Goal: Task Accomplishment & Management: Manage account settings

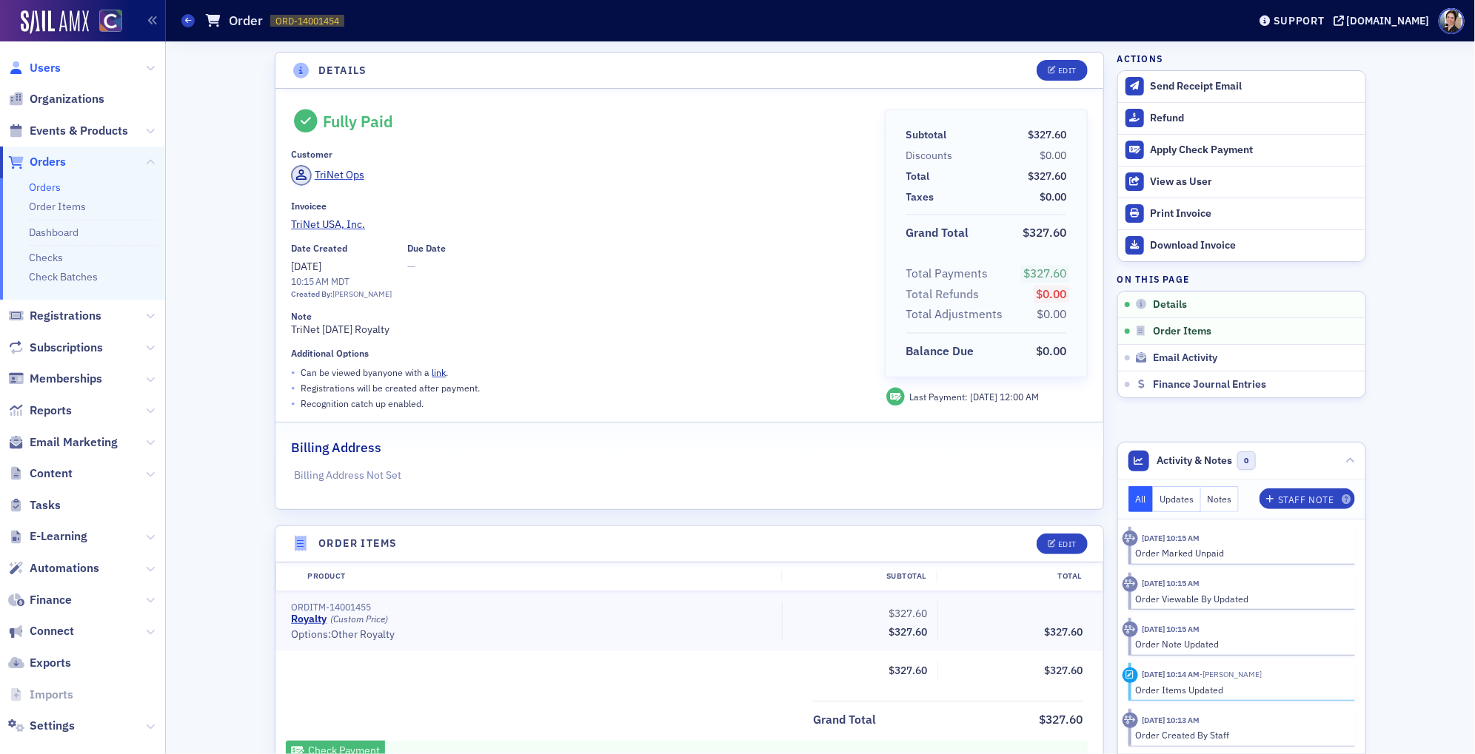
click at [54, 65] on span "Users" at bounding box center [45, 68] width 31 height 16
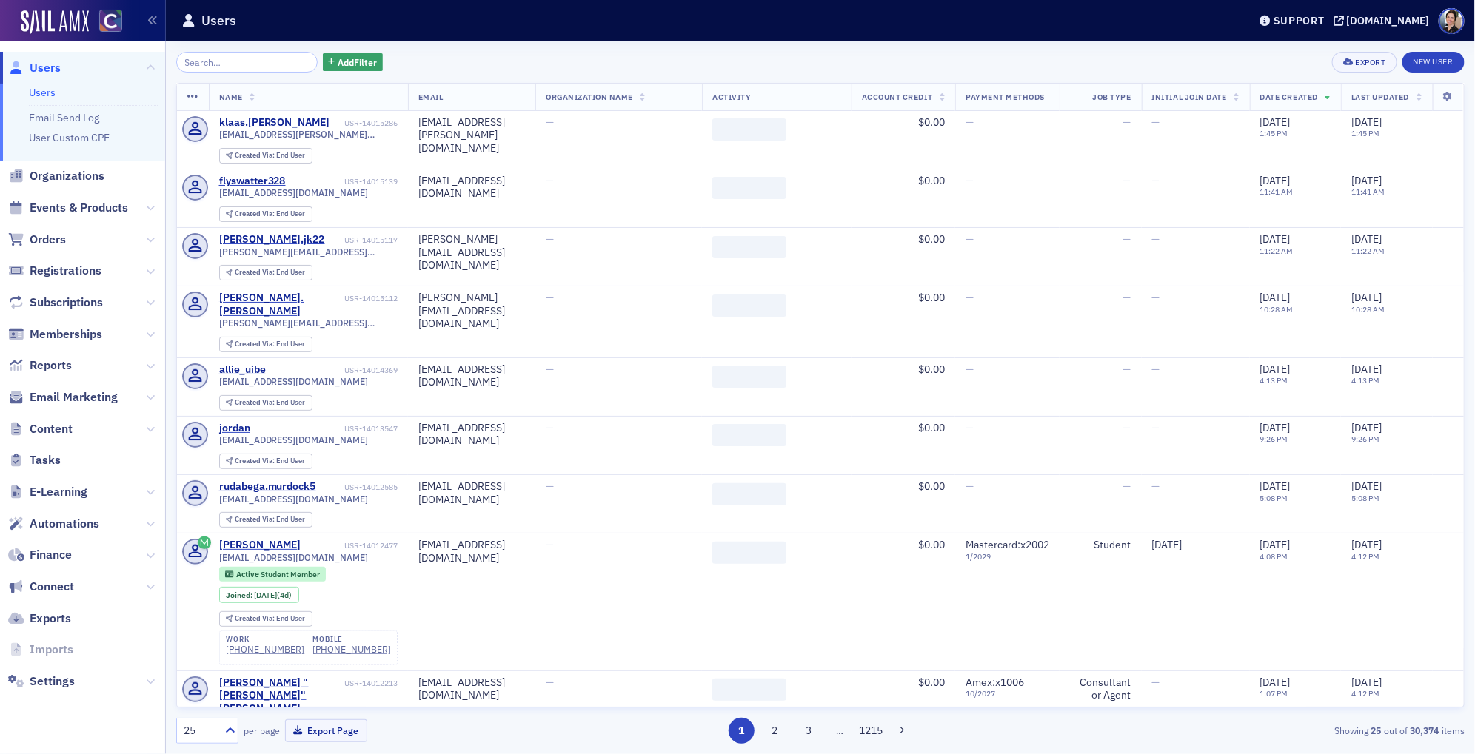
click at [258, 58] on input "search" at bounding box center [246, 62] width 141 height 21
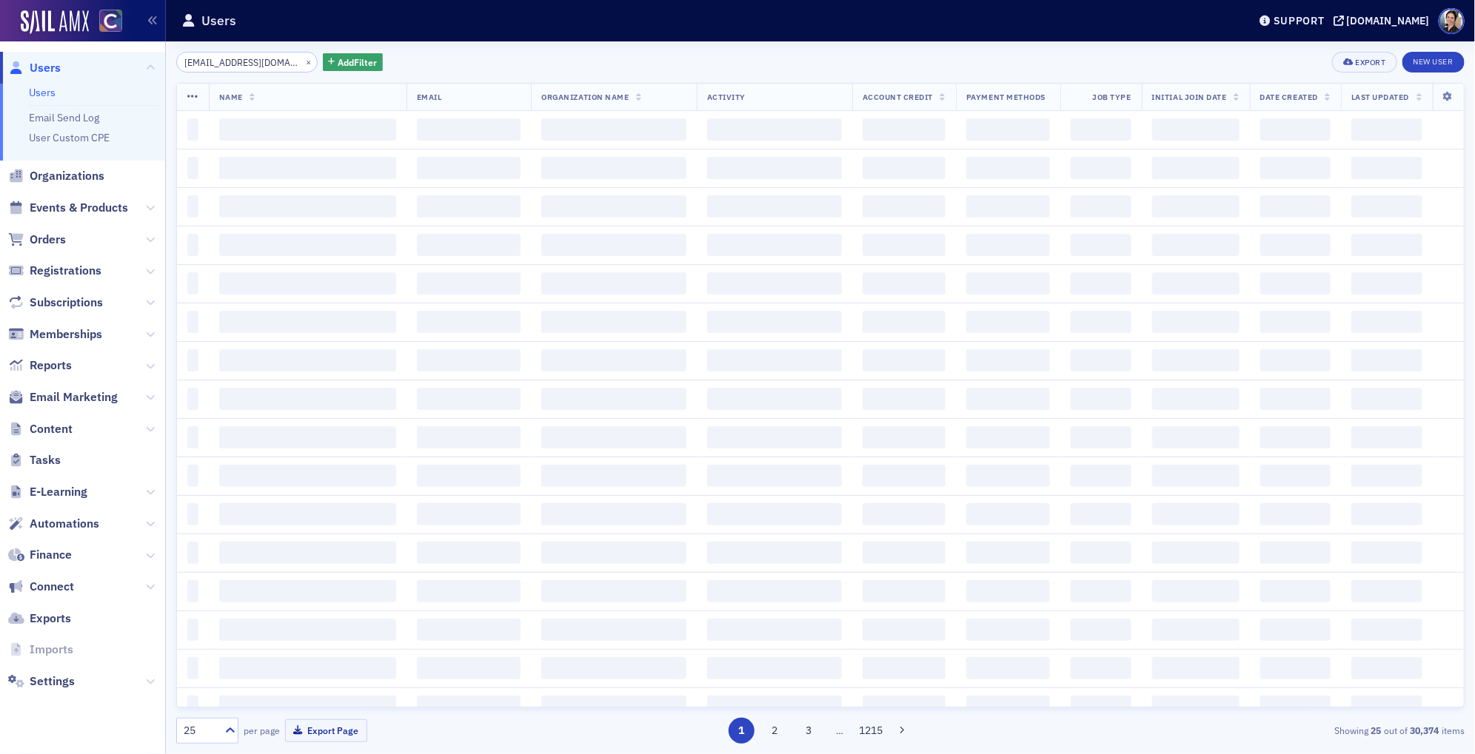
scroll to position [0, 30]
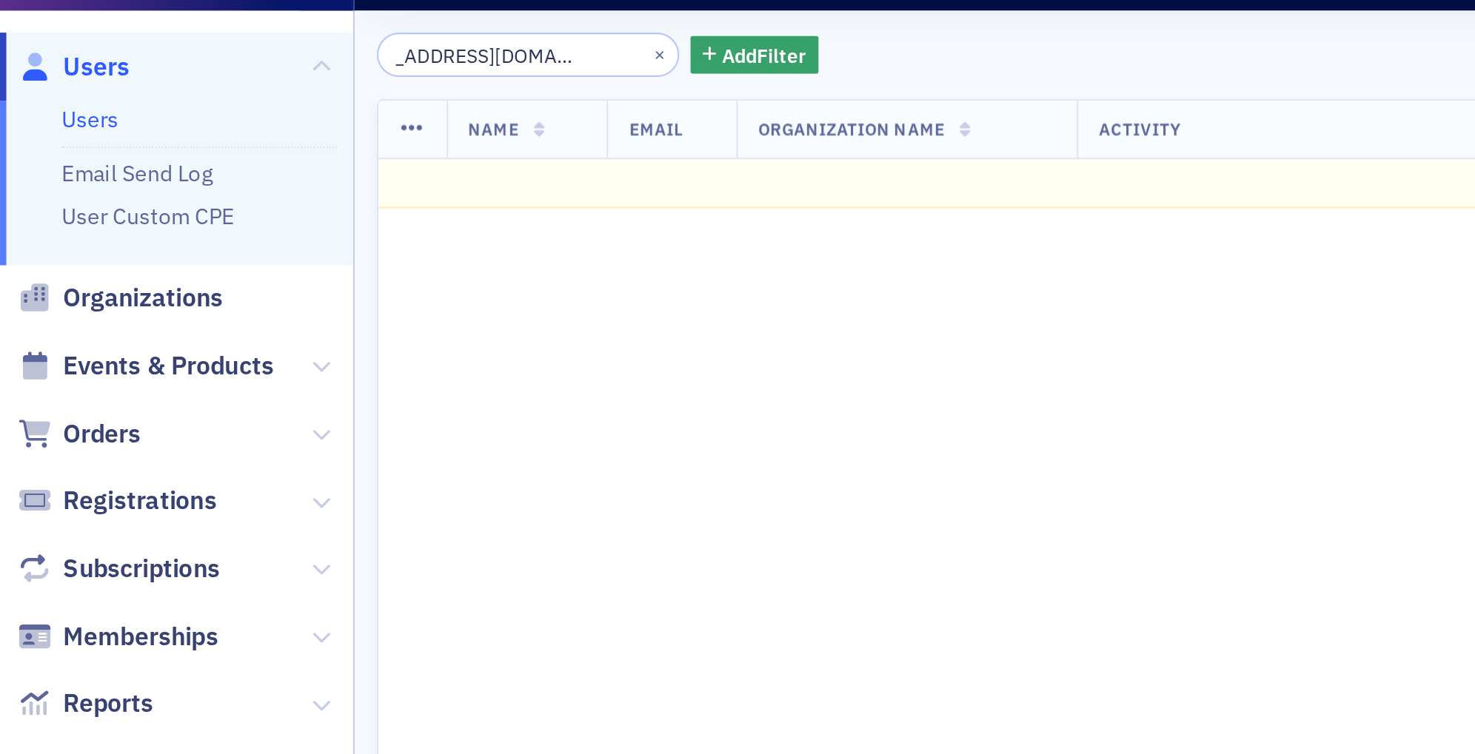
click at [222, 61] on input "aparker@aspenvalleyhealth.org" at bounding box center [246, 62] width 141 height 21
type input "aparker@aspenvalleyhealth.org"
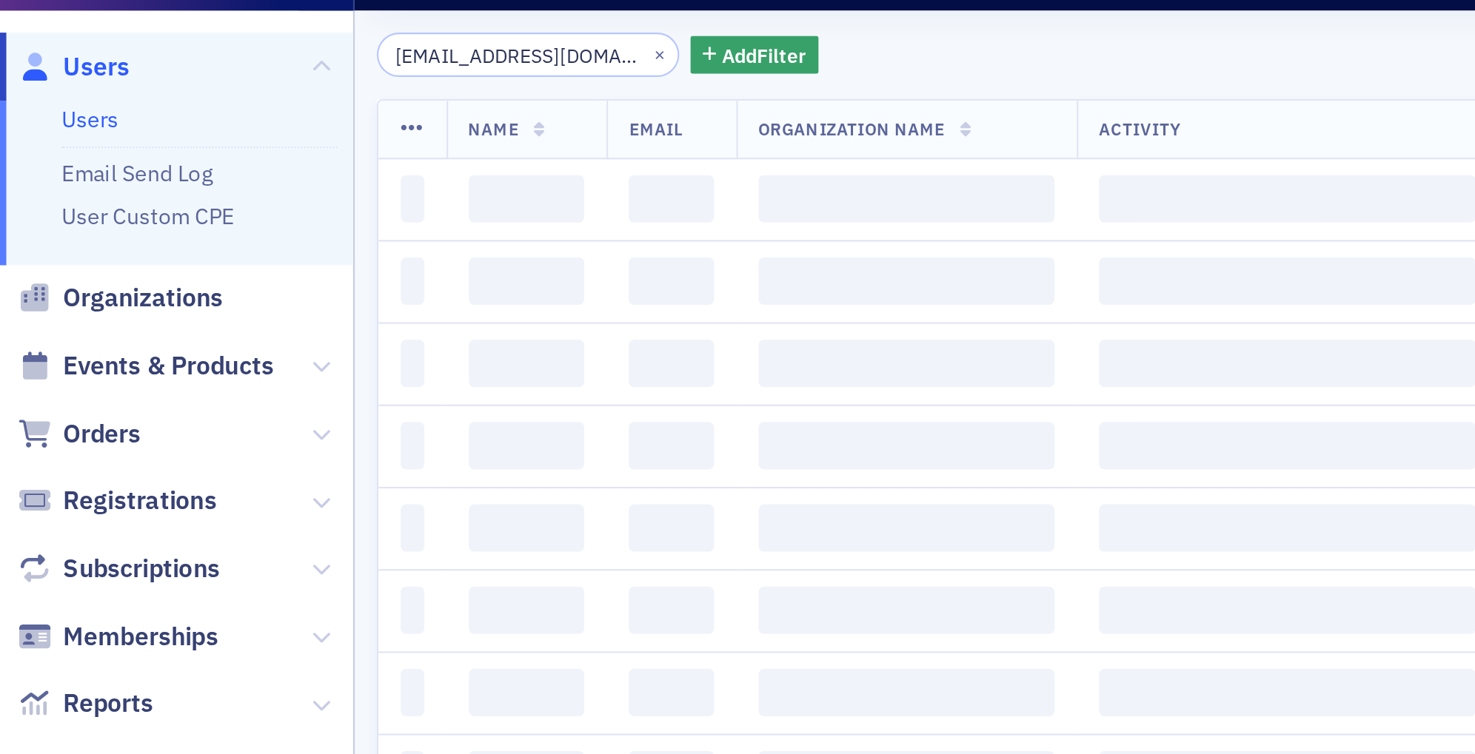
scroll to position [0, 31]
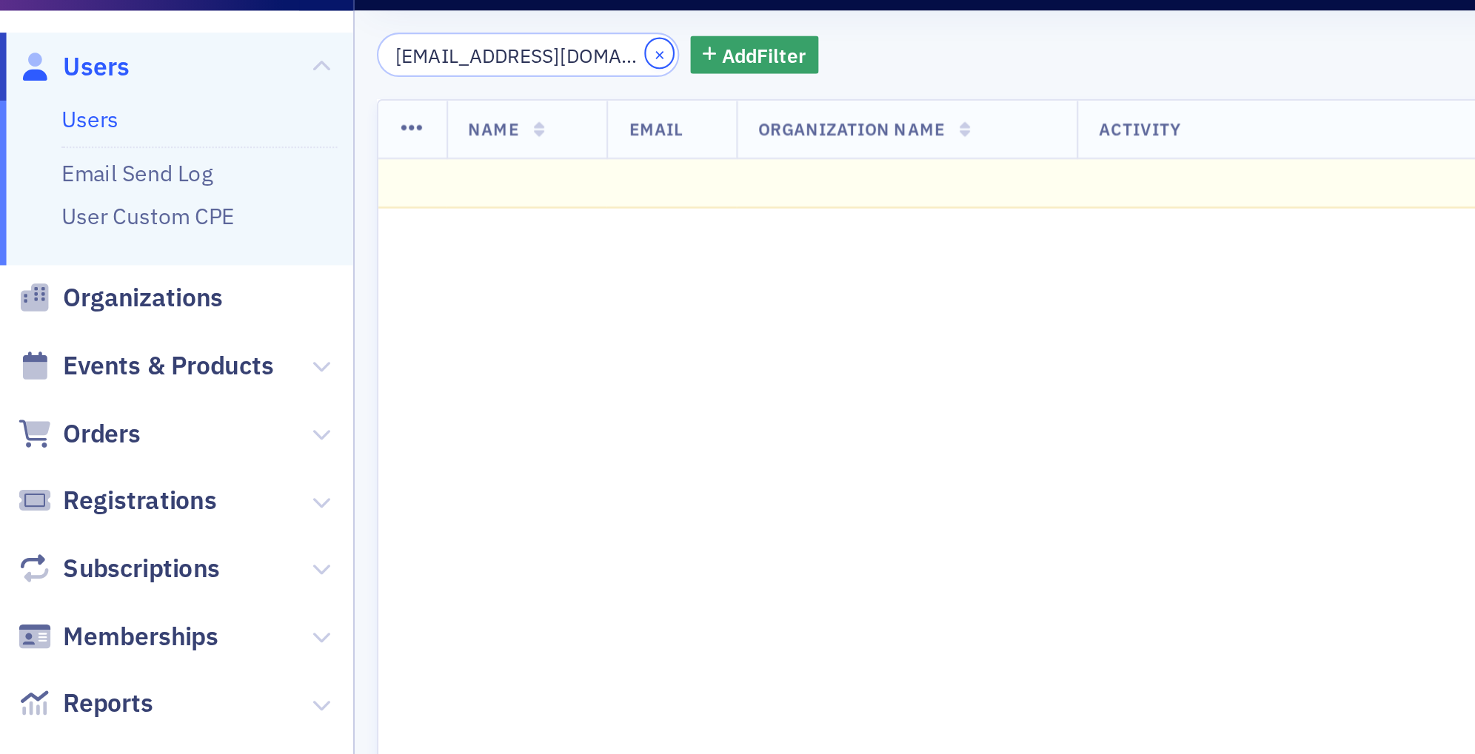
click at [302, 61] on button "×" at bounding box center [308, 61] width 13 height 13
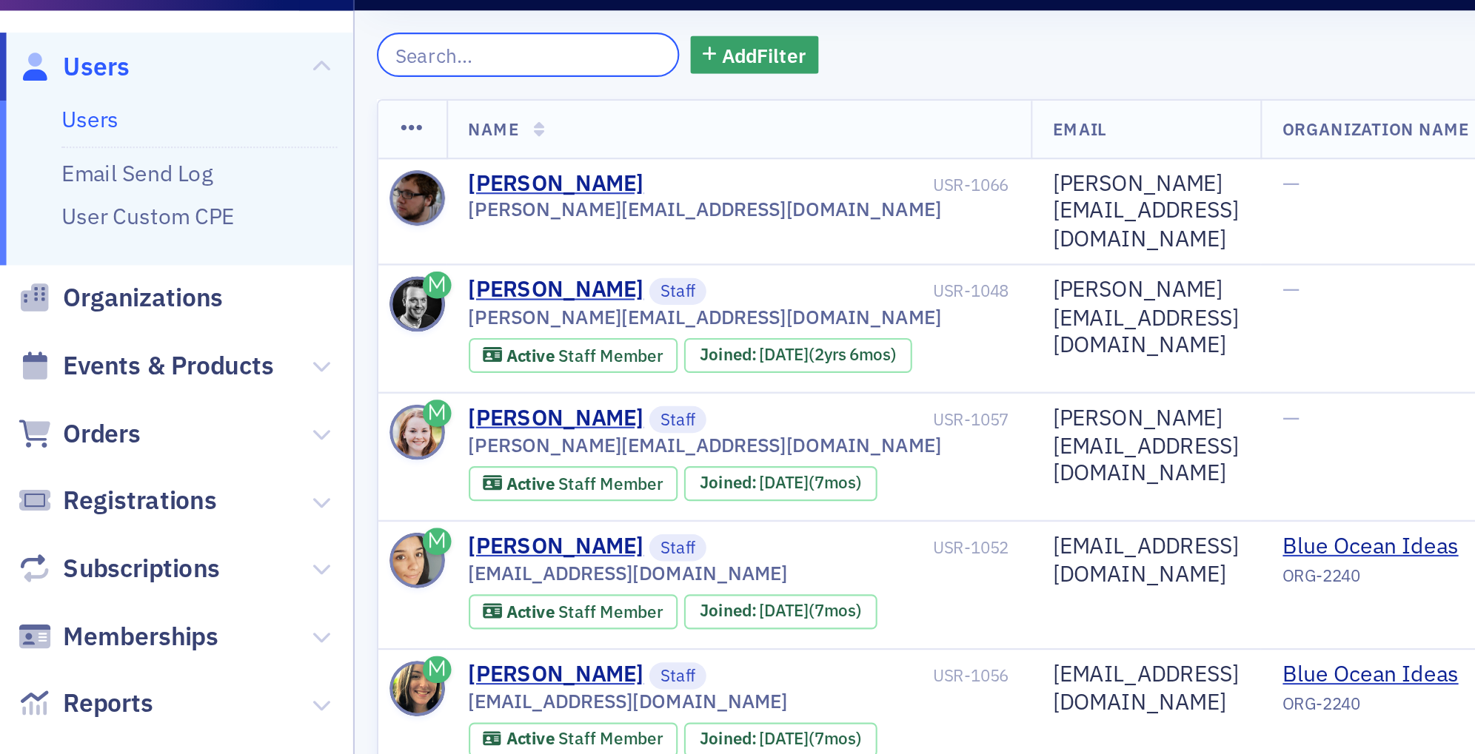
click at [272, 63] on input "search" at bounding box center [246, 62] width 141 height 21
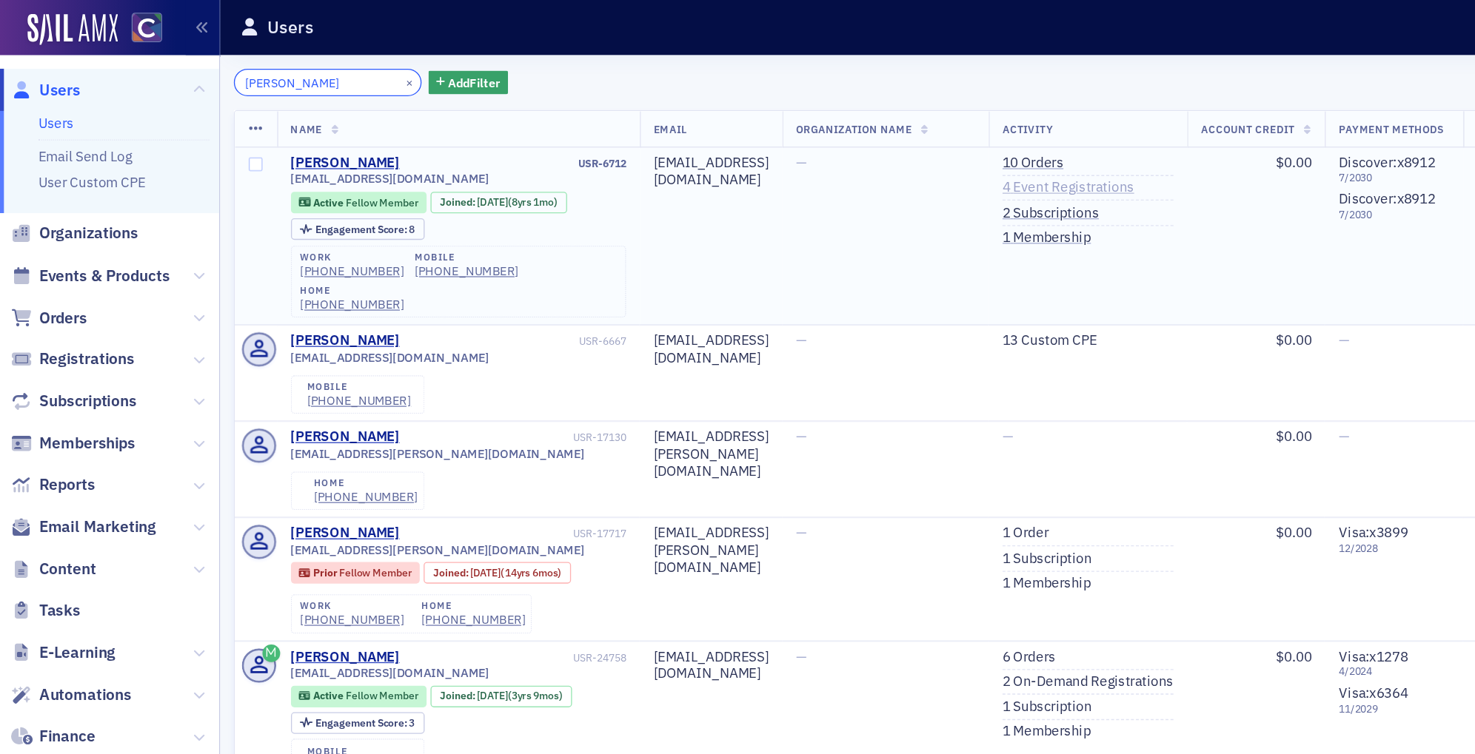
type input "amber parker"
click at [854, 141] on link "4 Event Registrations" at bounding box center [804, 141] width 99 height 13
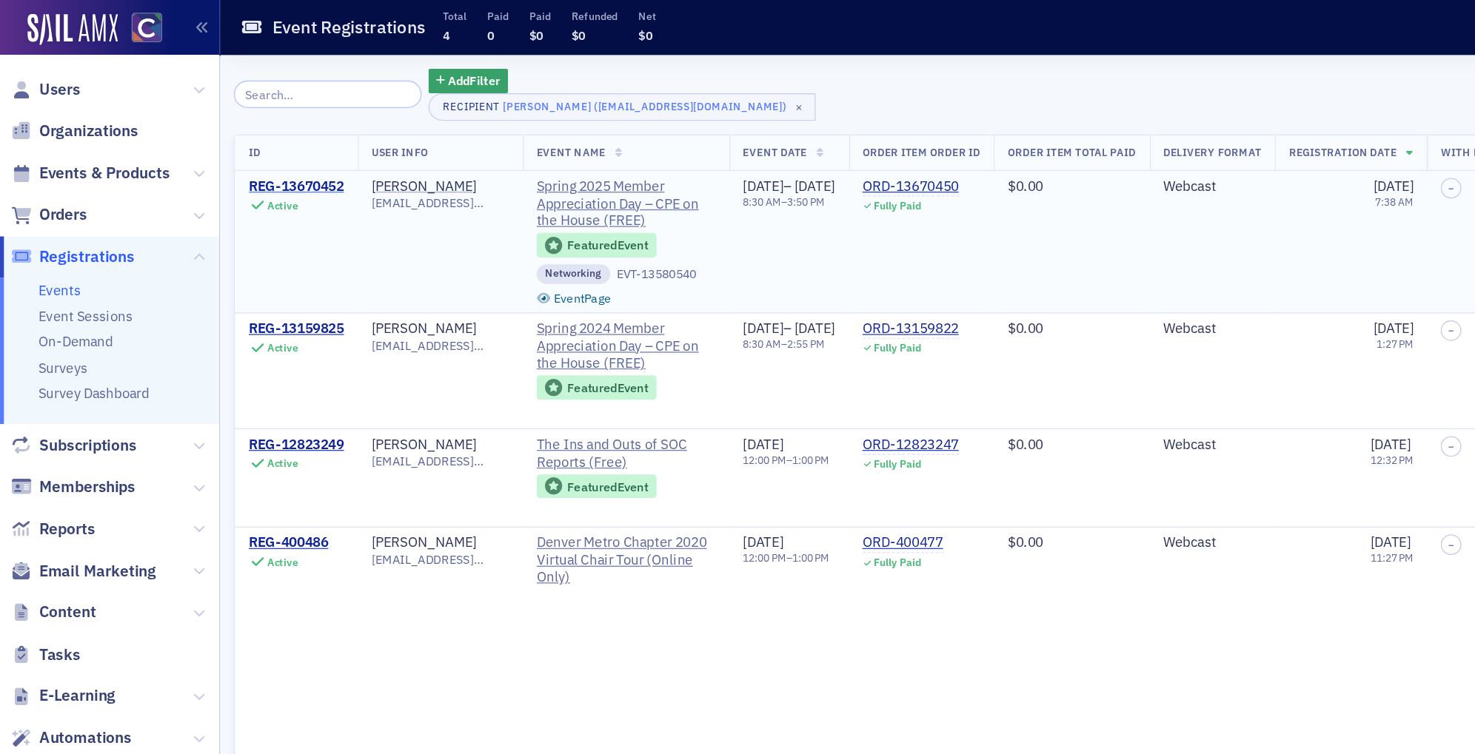
click at [215, 140] on div "REG-13670452" at bounding box center [223, 140] width 72 height 13
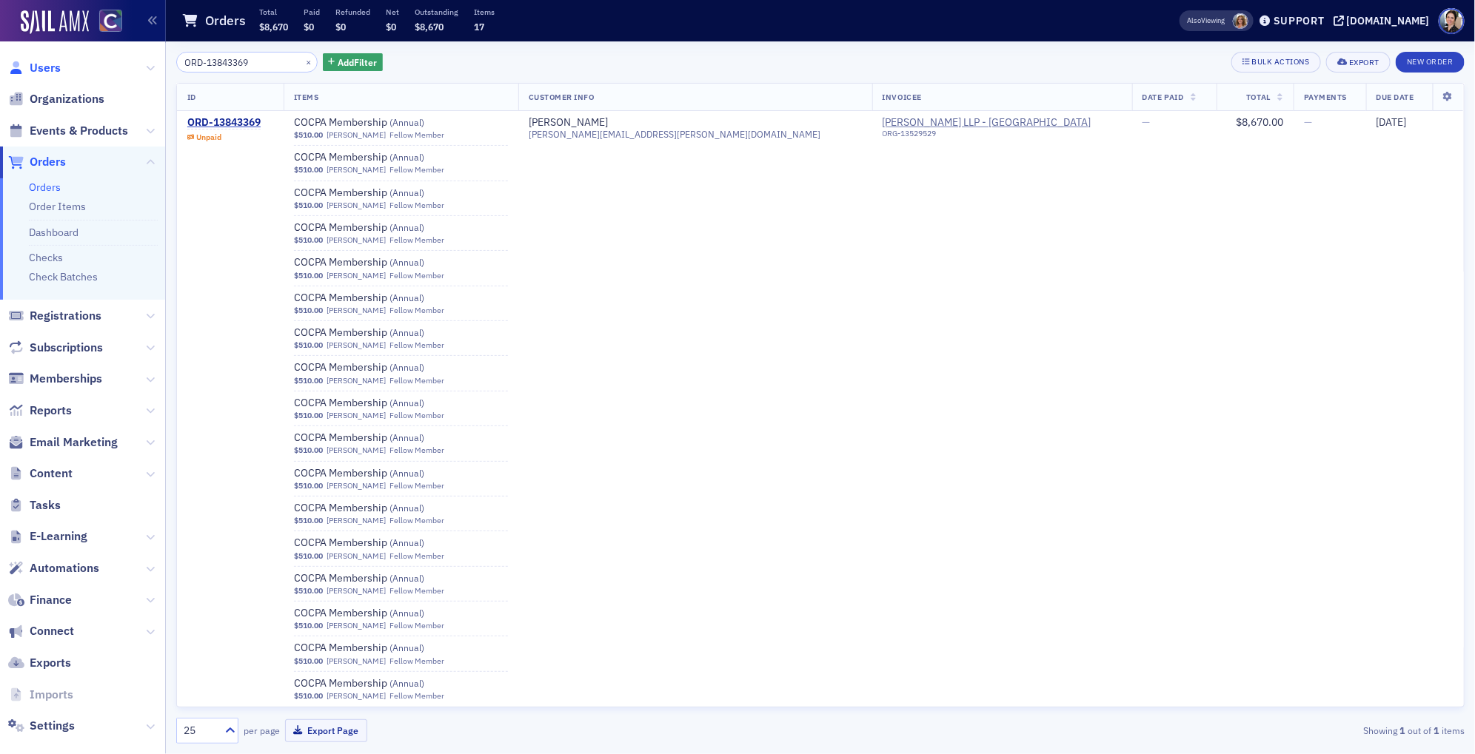
click at [38, 66] on span "Users" at bounding box center [45, 68] width 31 height 16
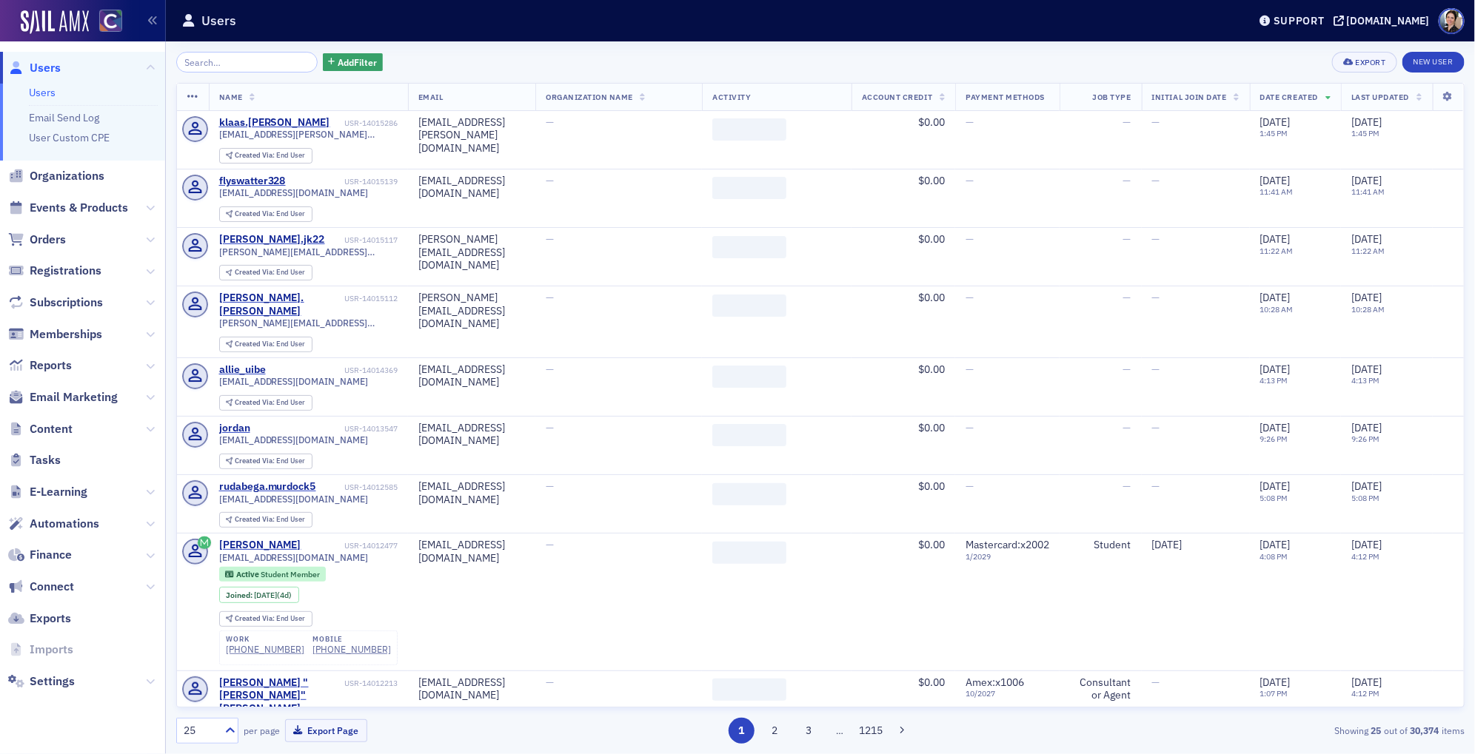
click at [240, 60] on input "search" at bounding box center [246, 62] width 141 height 21
type input "r"
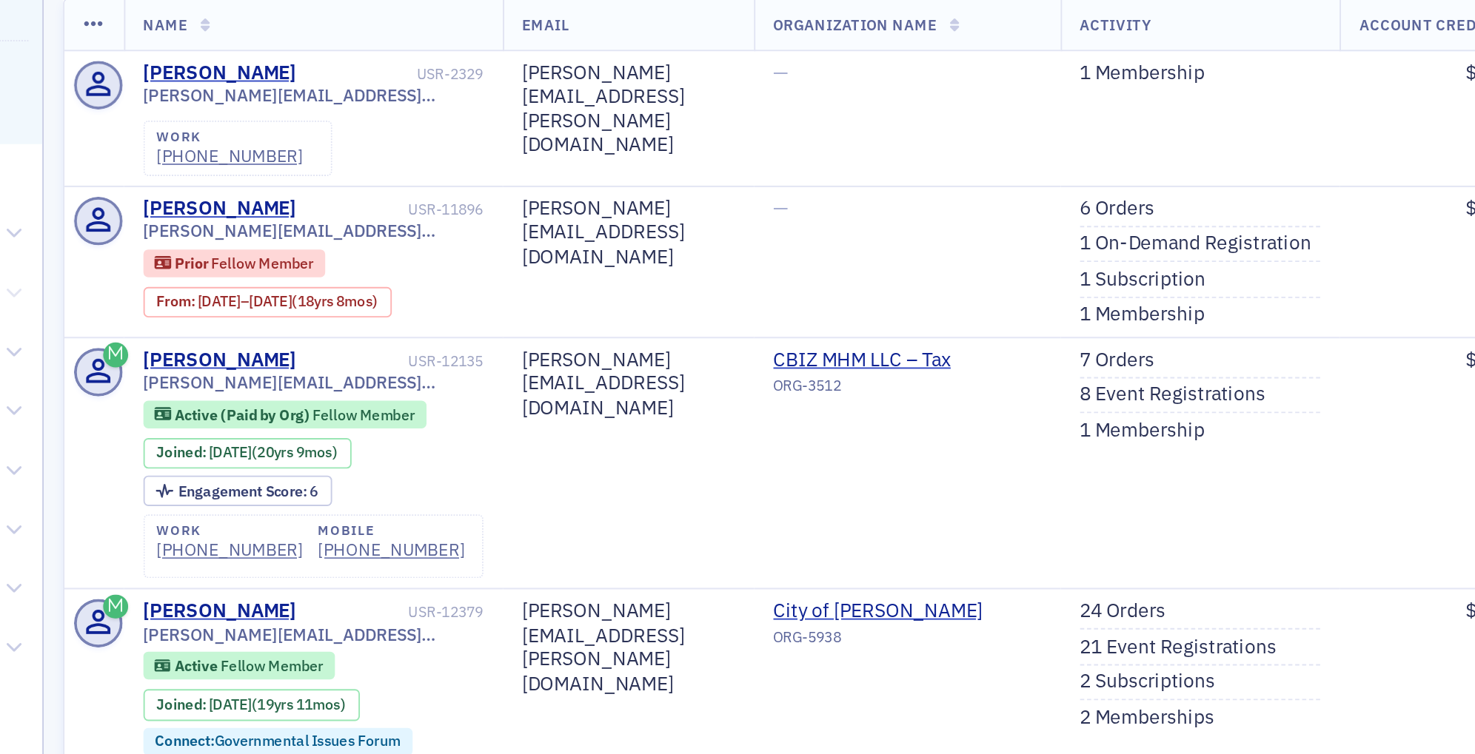
type input "[PERSON_NAME]"
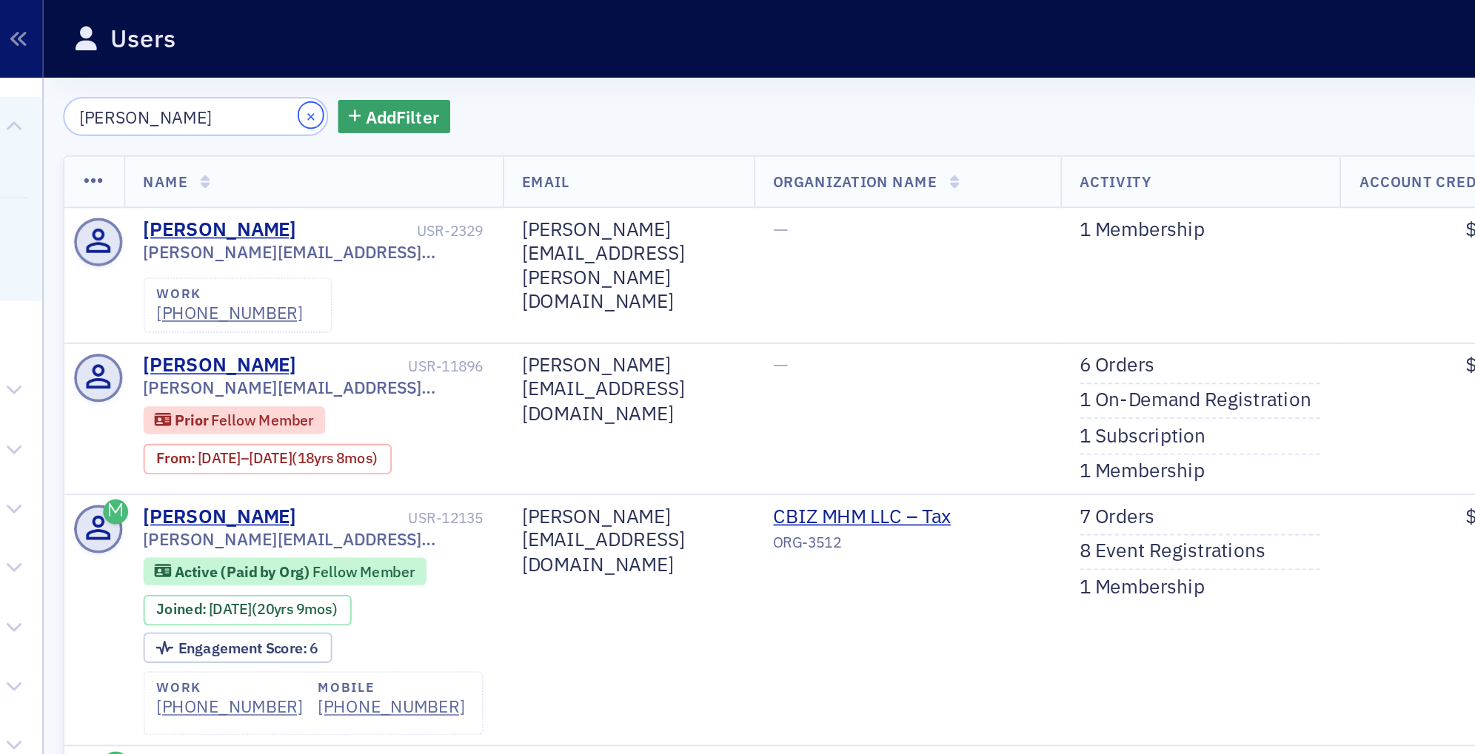
click at [302, 63] on button "×" at bounding box center [308, 61] width 13 height 13
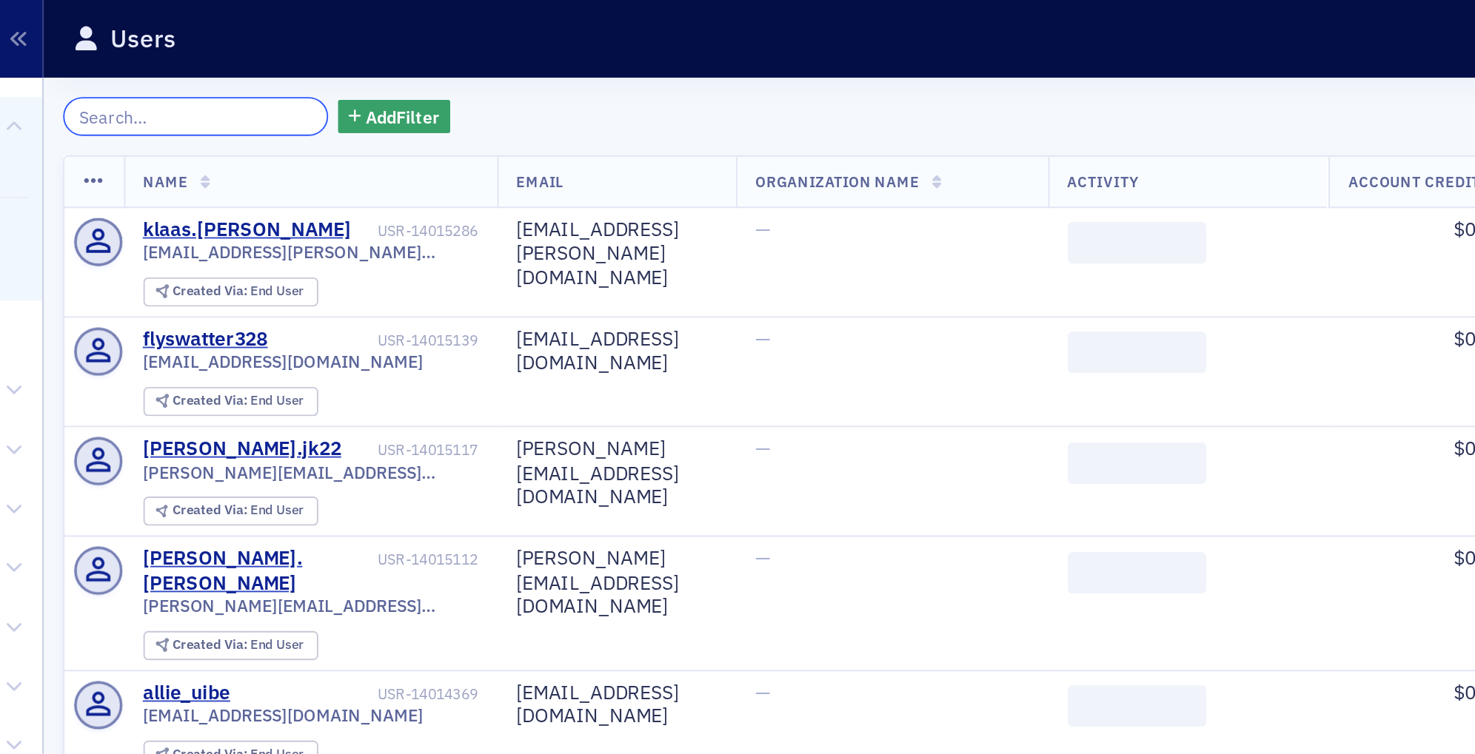
click at [272, 65] on input "search" at bounding box center [246, 62] width 141 height 21
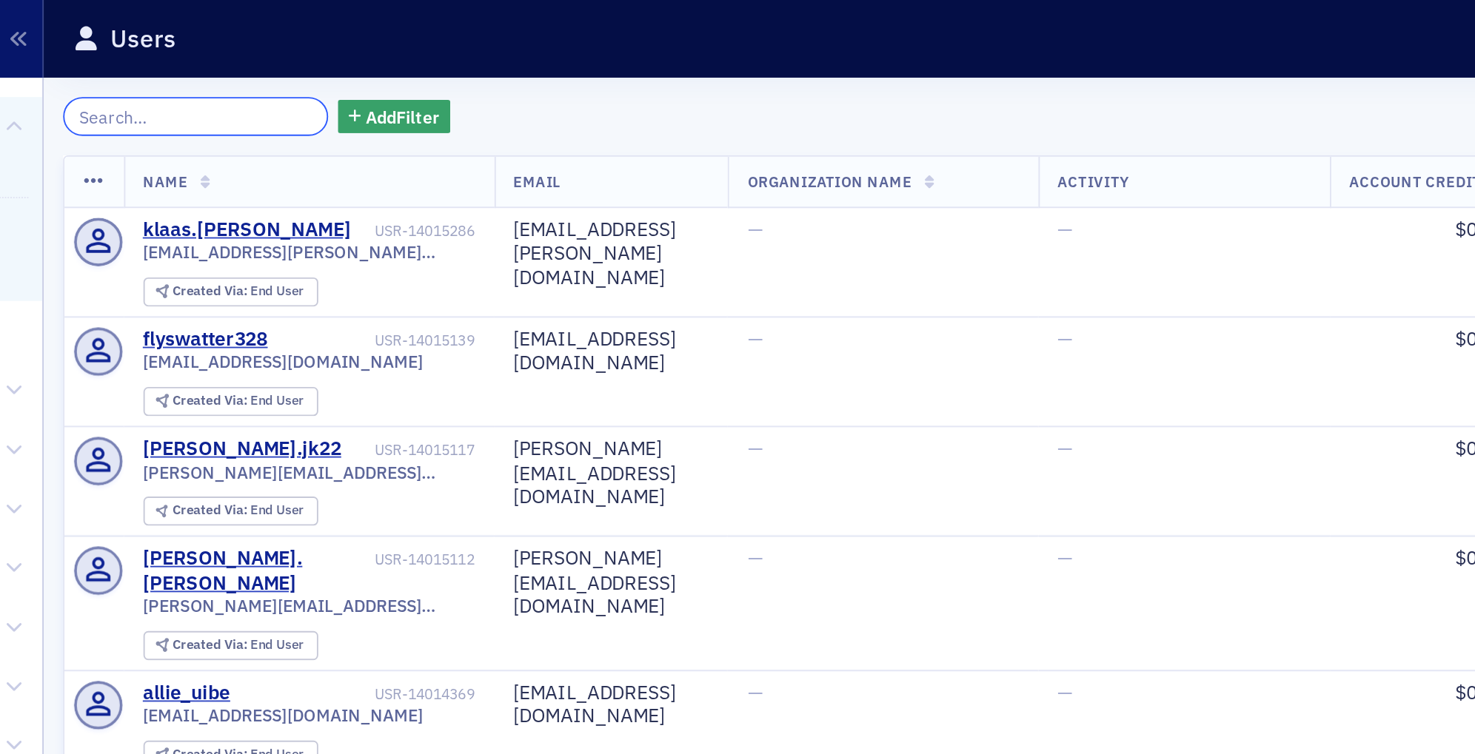
paste input "[EMAIL_ADDRESS][DOMAIN_NAME]"
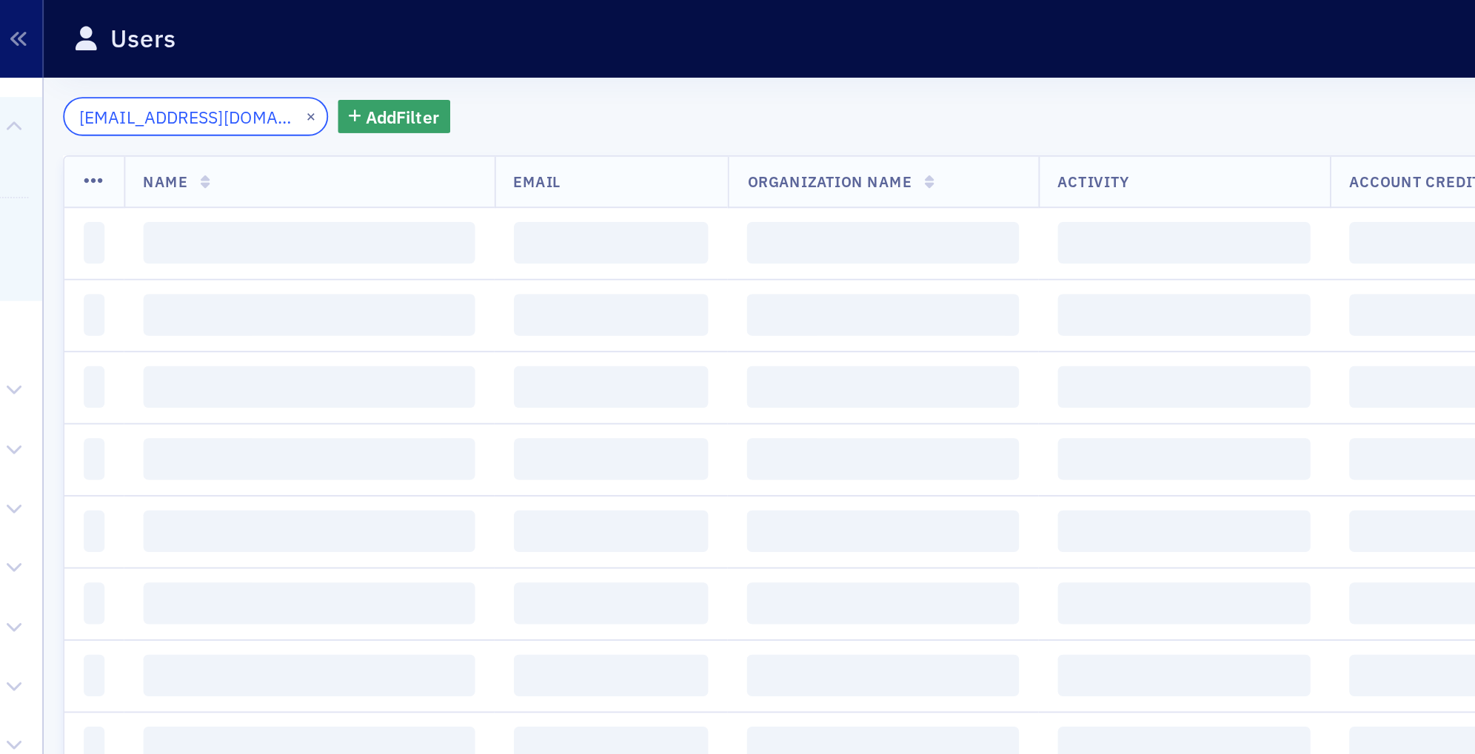
scroll to position [0, 4]
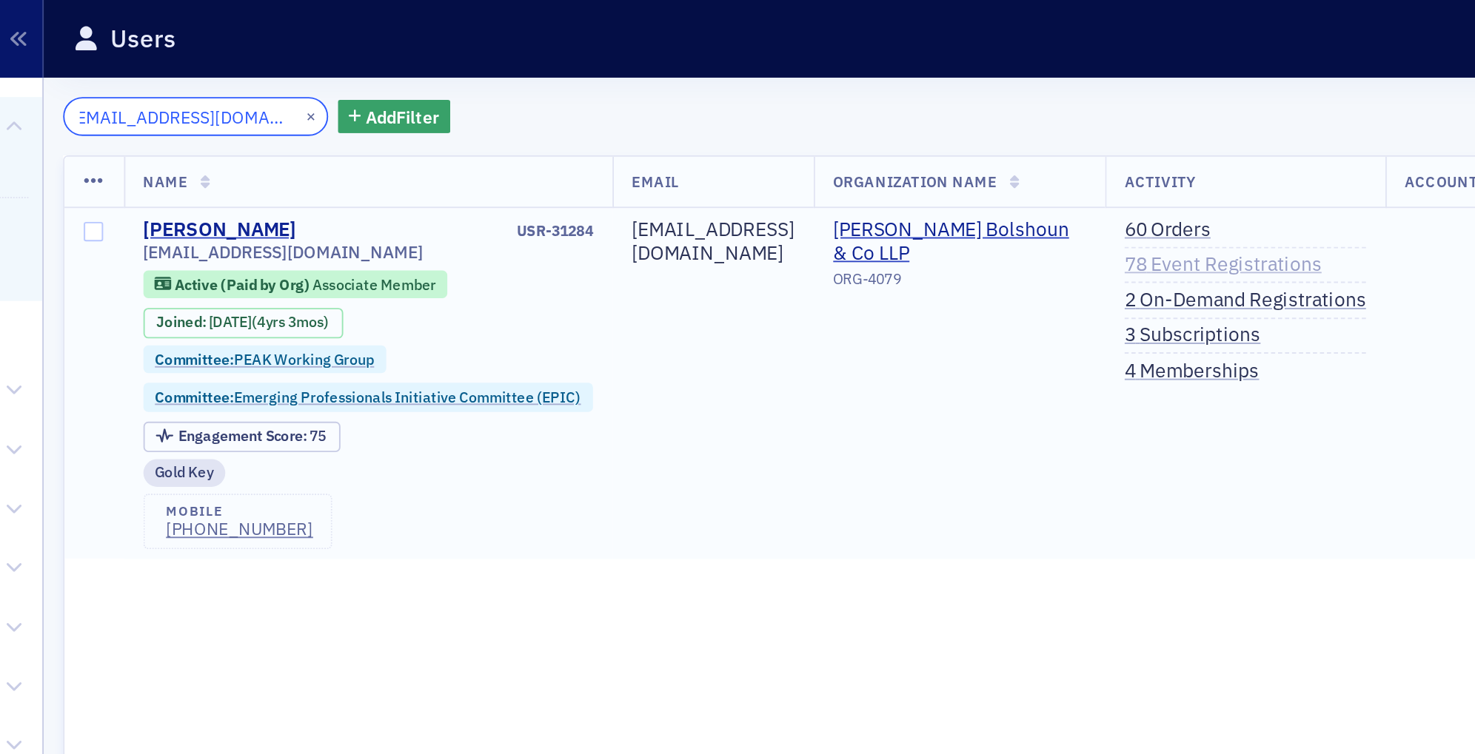
type input "[EMAIL_ADDRESS][DOMAIN_NAME]"
click at [808, 140] on link "78 Event Registrations" at bounding box center [795, 141] width 105 height 13
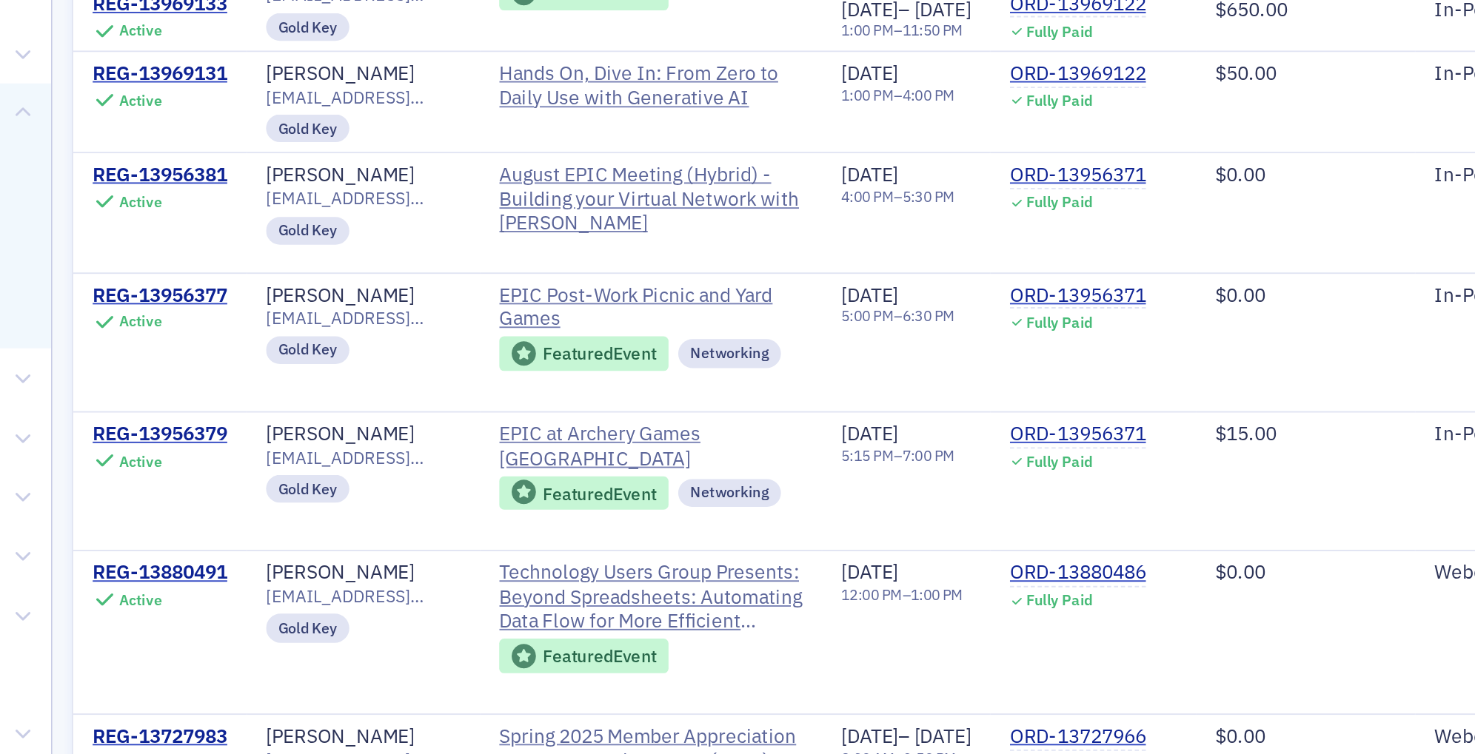
scroll to position [419, 0]
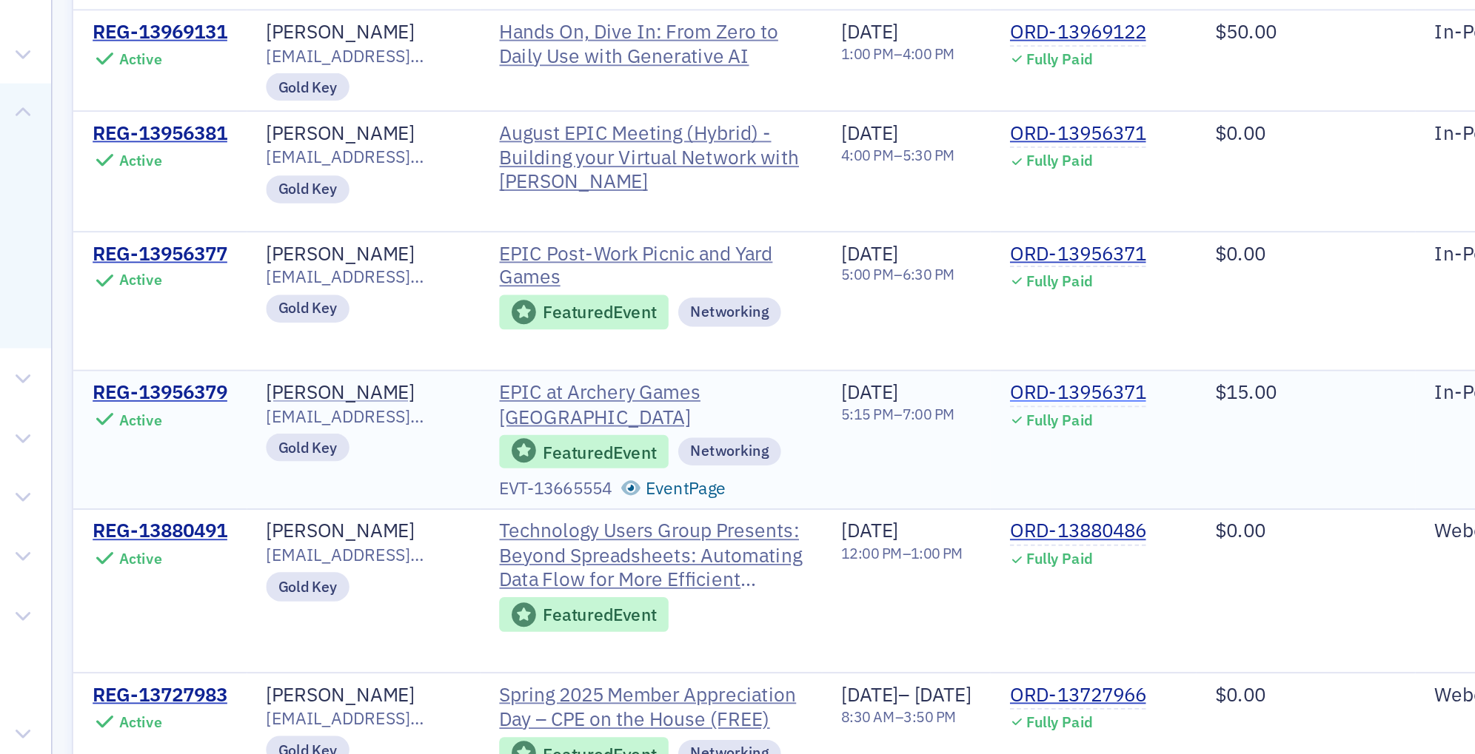
click at [749, 339] on div "ORD-13956371" at bounding box center [713, 343] width 73 height 13
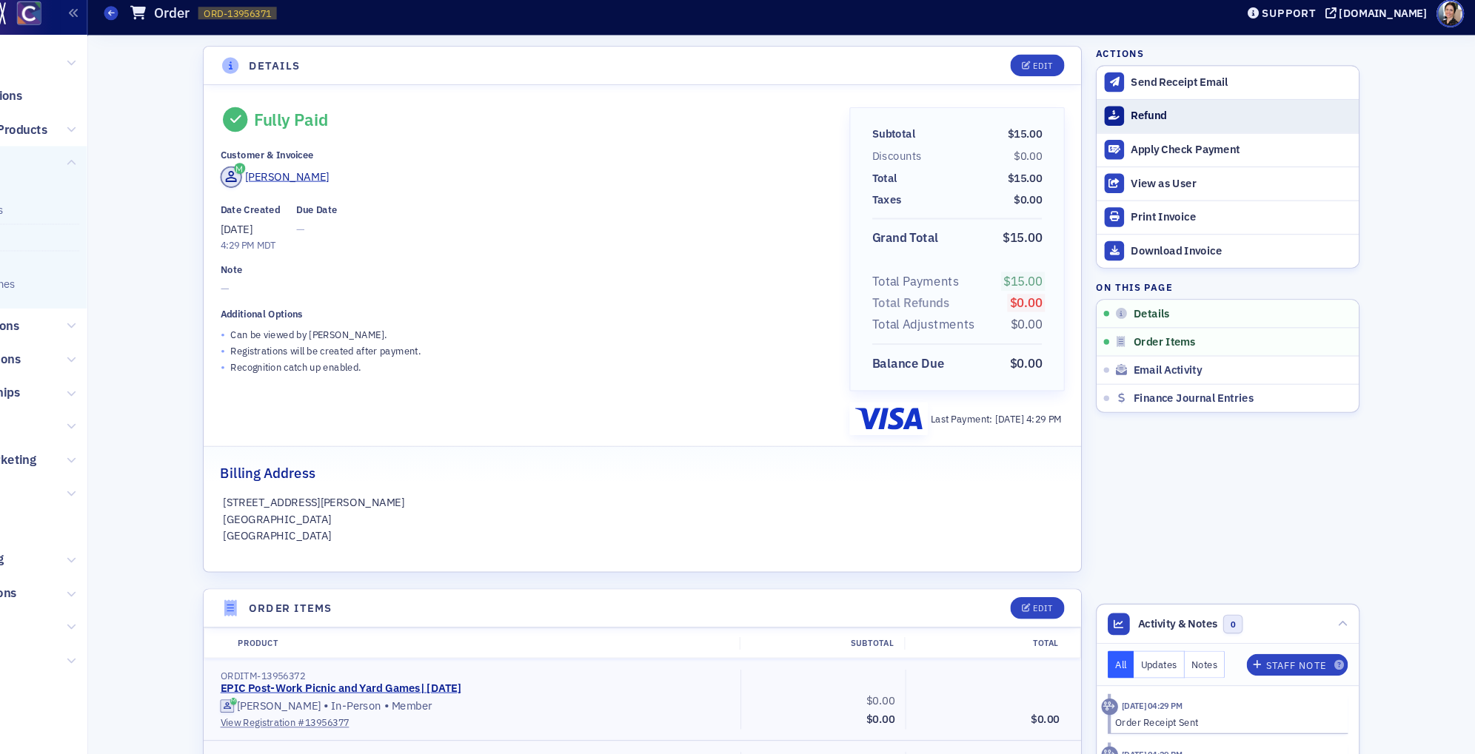
click at [1165, 118] on div "Refund" at bounding box center [1253, 118] width 207 height 13
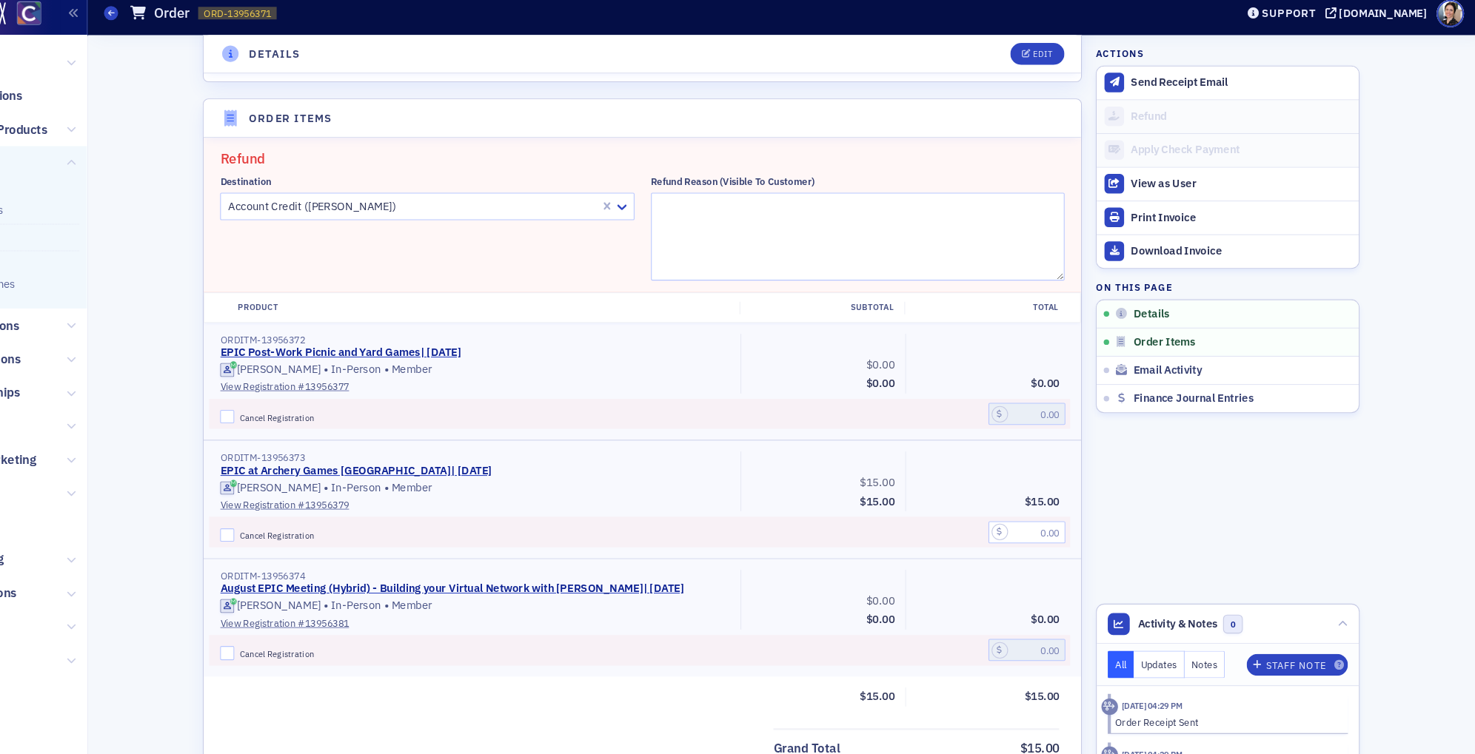
scroll to position [514, 0]
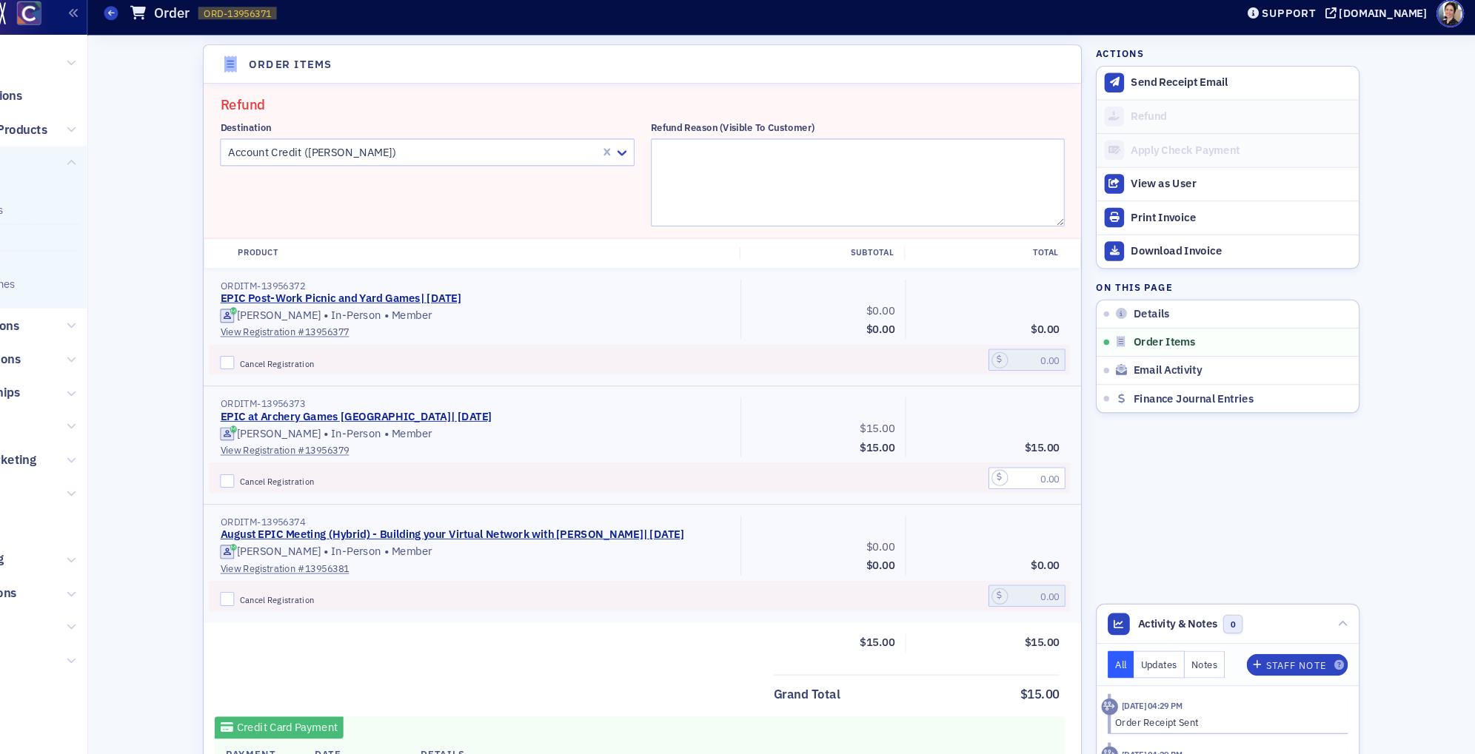
click at [484, 153] on div at bounding box center [472, 152] width 351 height 19
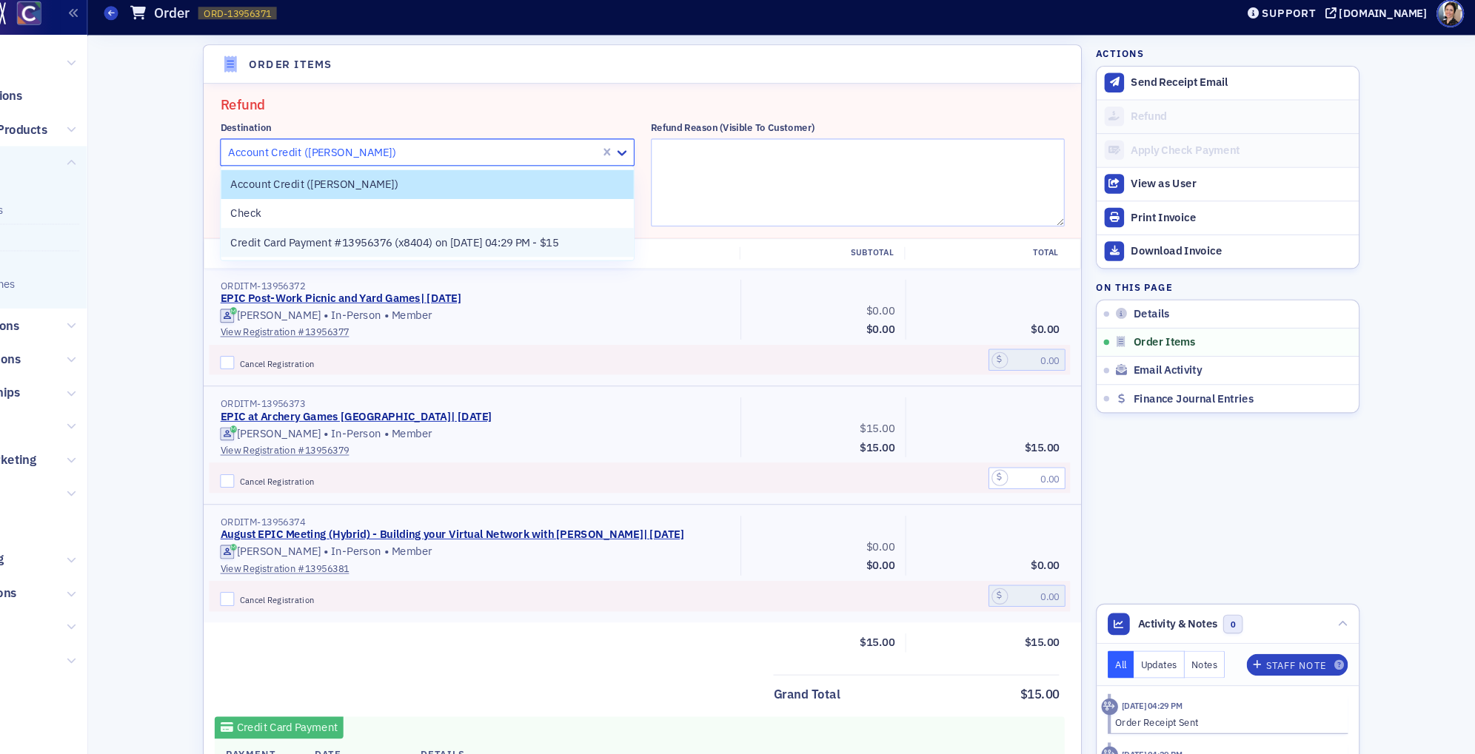
click at [388, 239] on span "Credit Card Payment #13956376 (x8404) on [DATE] 04:29 PM - $15" at bounding box center [455, 238] width 309 height 16
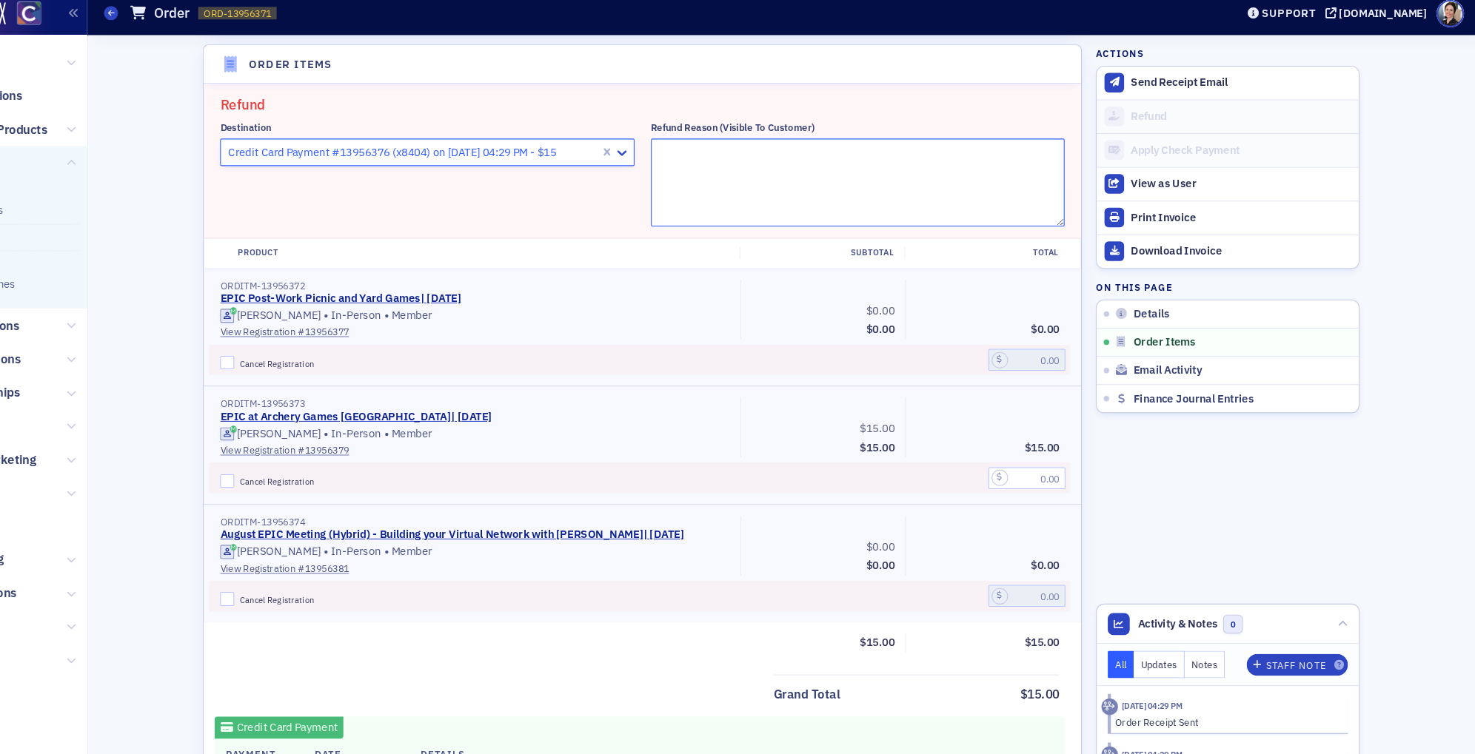
click at [764, 161] on textarea "Refund Reason (Visible to Customer)" at bounding box center [892, 180] width 391 height 83
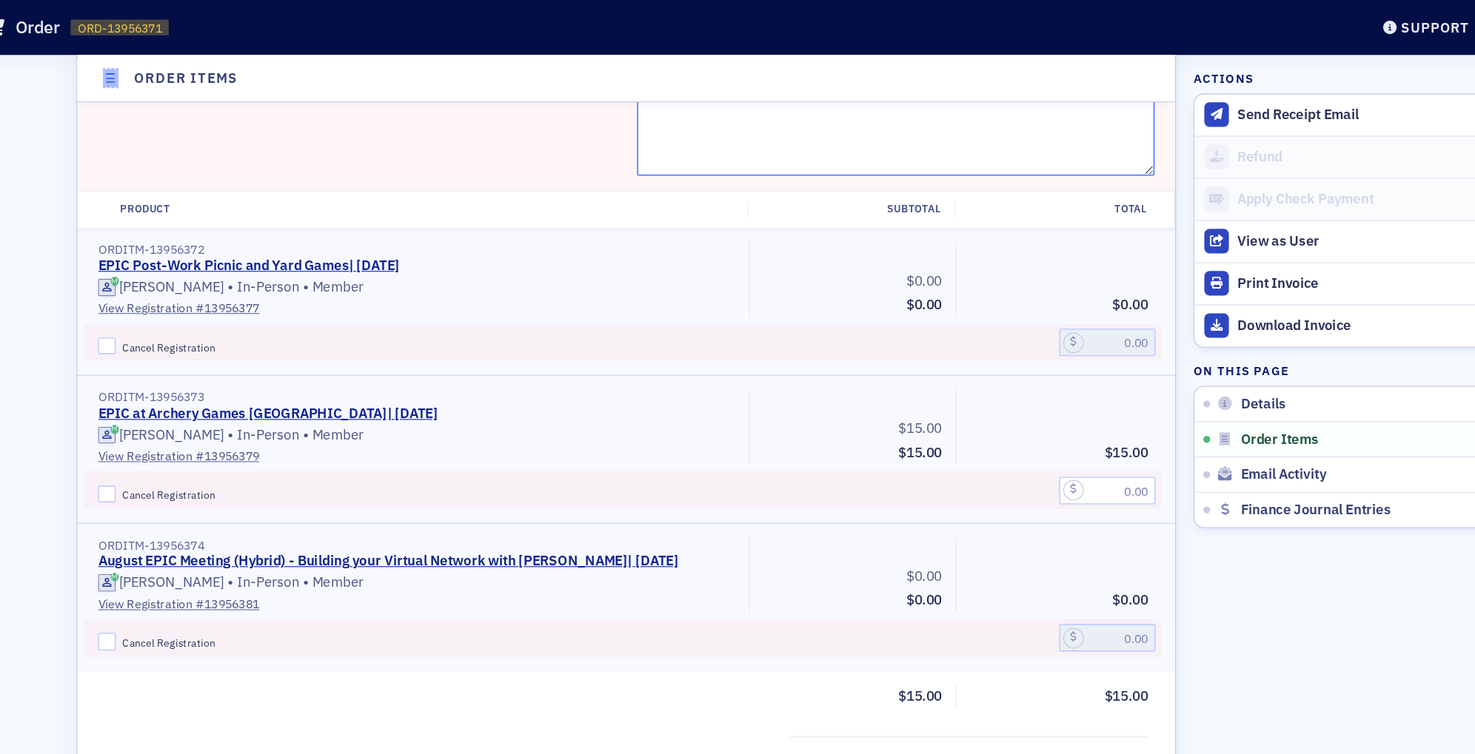
scroll to position [604, 0]
type textarea "Reached out on 9//1/25 that she needed to cancel - no cancel fee. - pmg"
click at [297, 369] on input "Cancel Registration" at bounding box center [297, 372] width 13 height 13
checkbox input "true"
drag, startPoint x: 1060, startPoint y: 367, endPoint x: 1080, endPoint y: 367, distance: 20.0
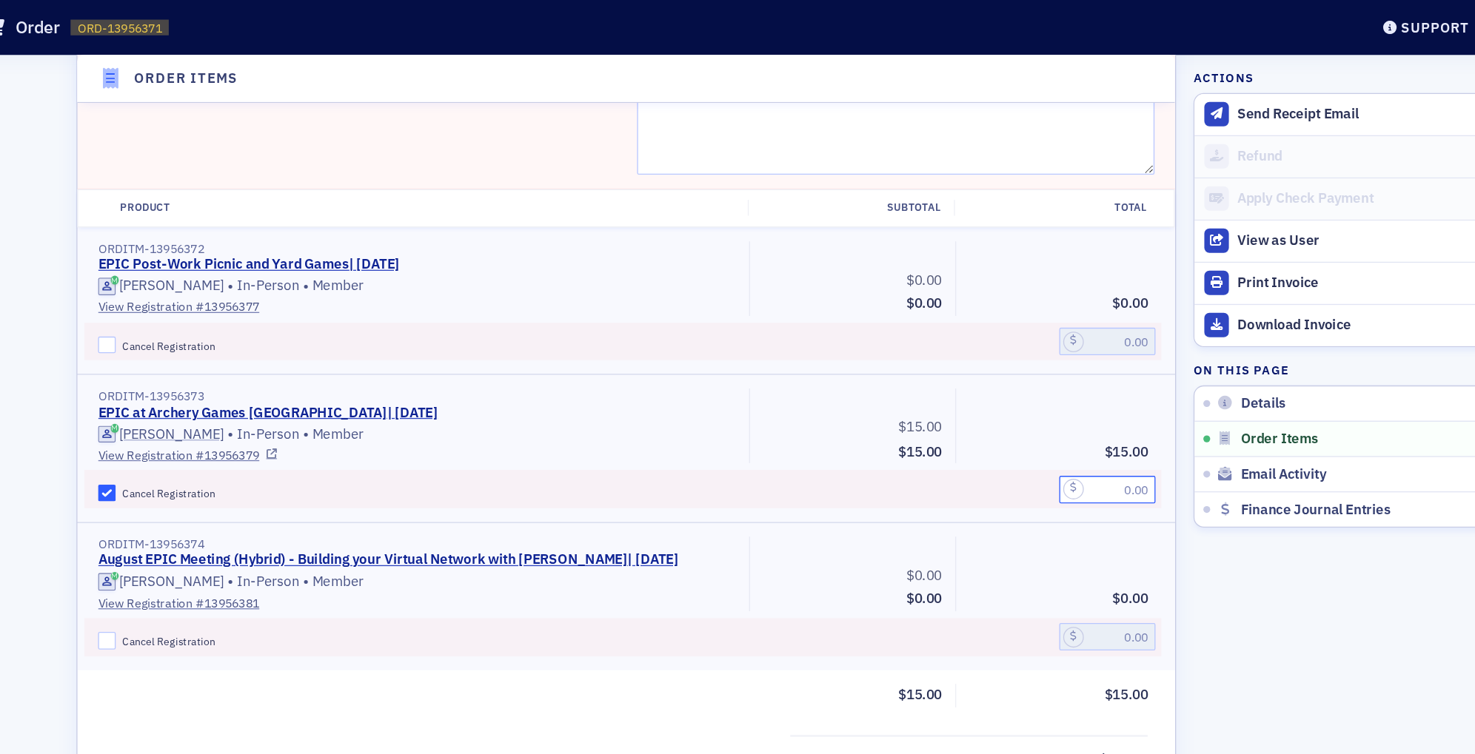
click at [1079, 367] on input "text" at bounding box center [1052, 369] width 73 height 21
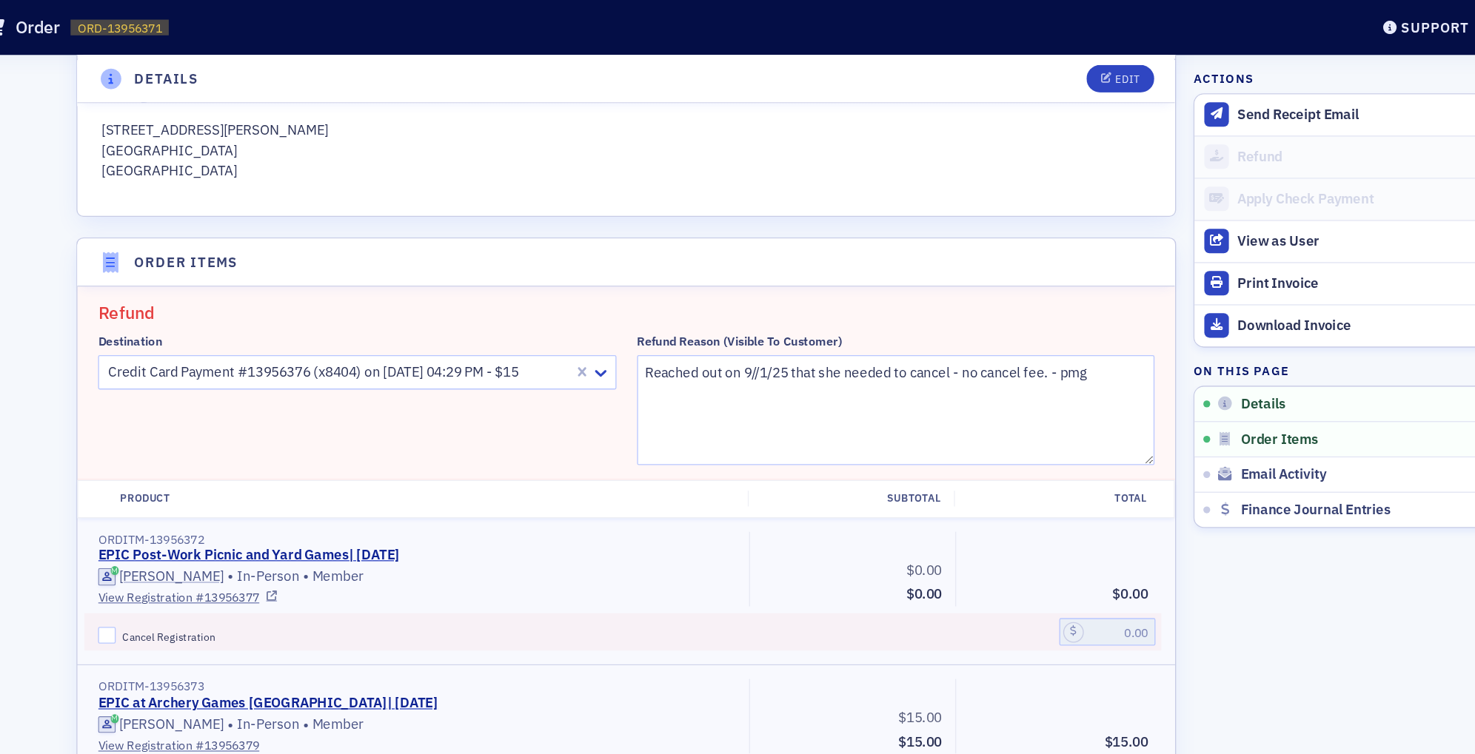
scroll to position [367, 0]
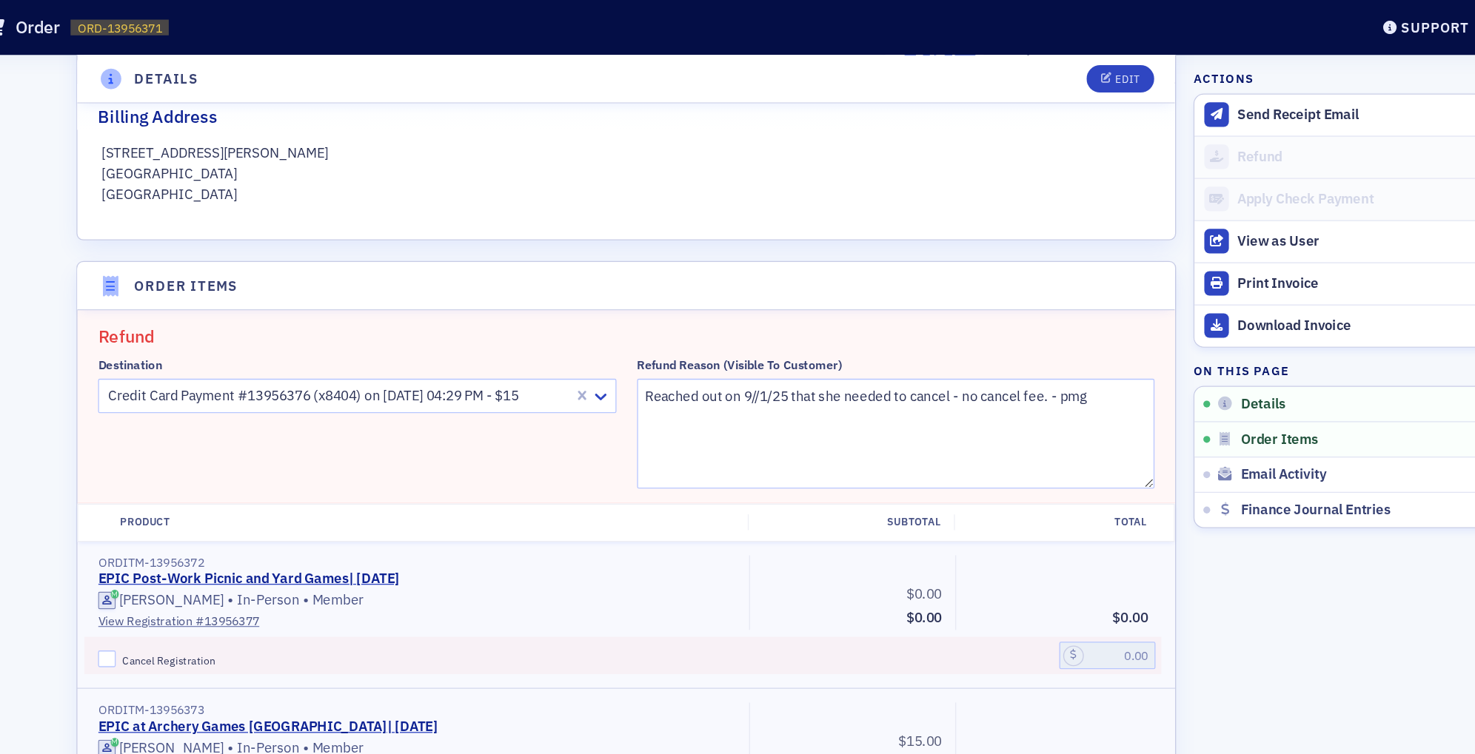
type input "15.00"
click at [1007, 301] on textarea "Reached out on 9//1/25 that she needed to cancel - no cancel fee. - pmg" at bounding box center [892, 327] width 391 height 83
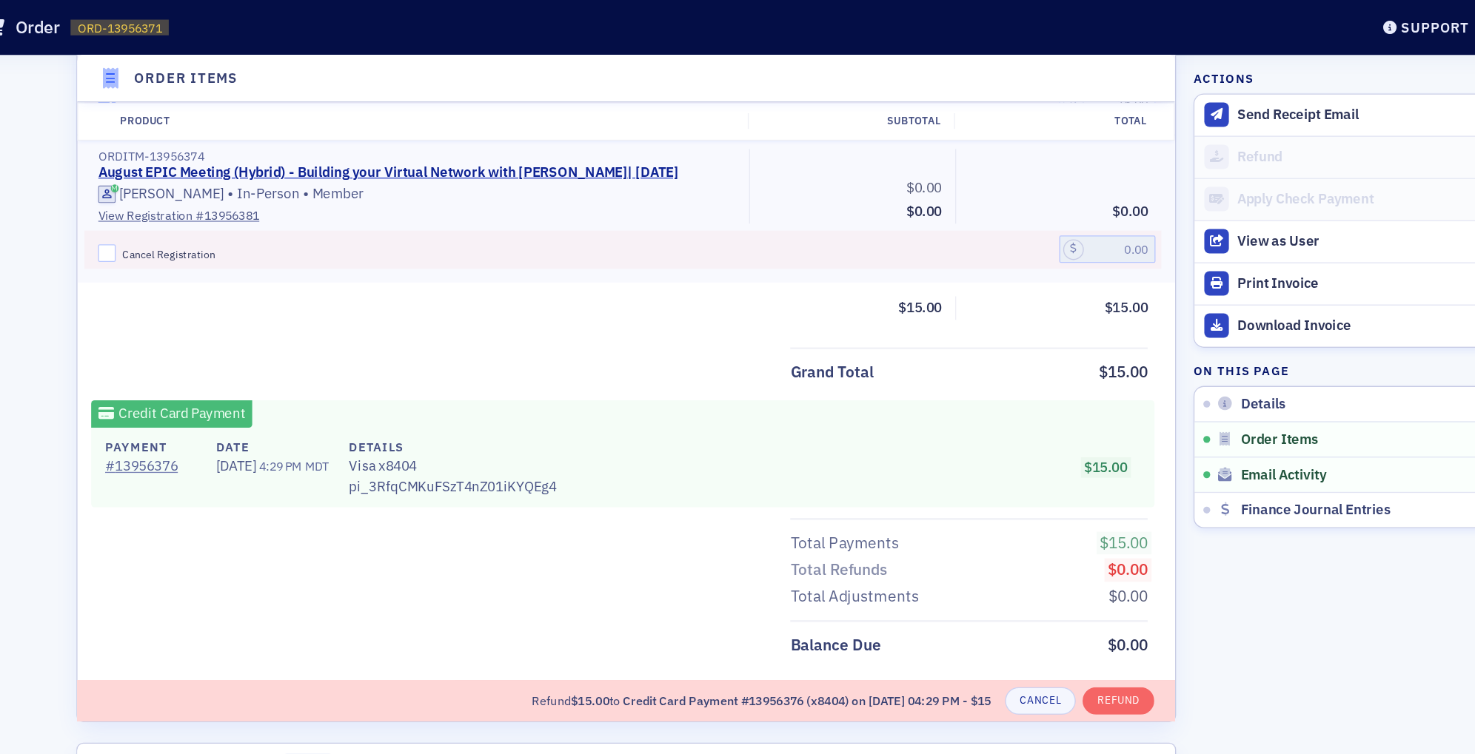
scroll to position [974, 0]
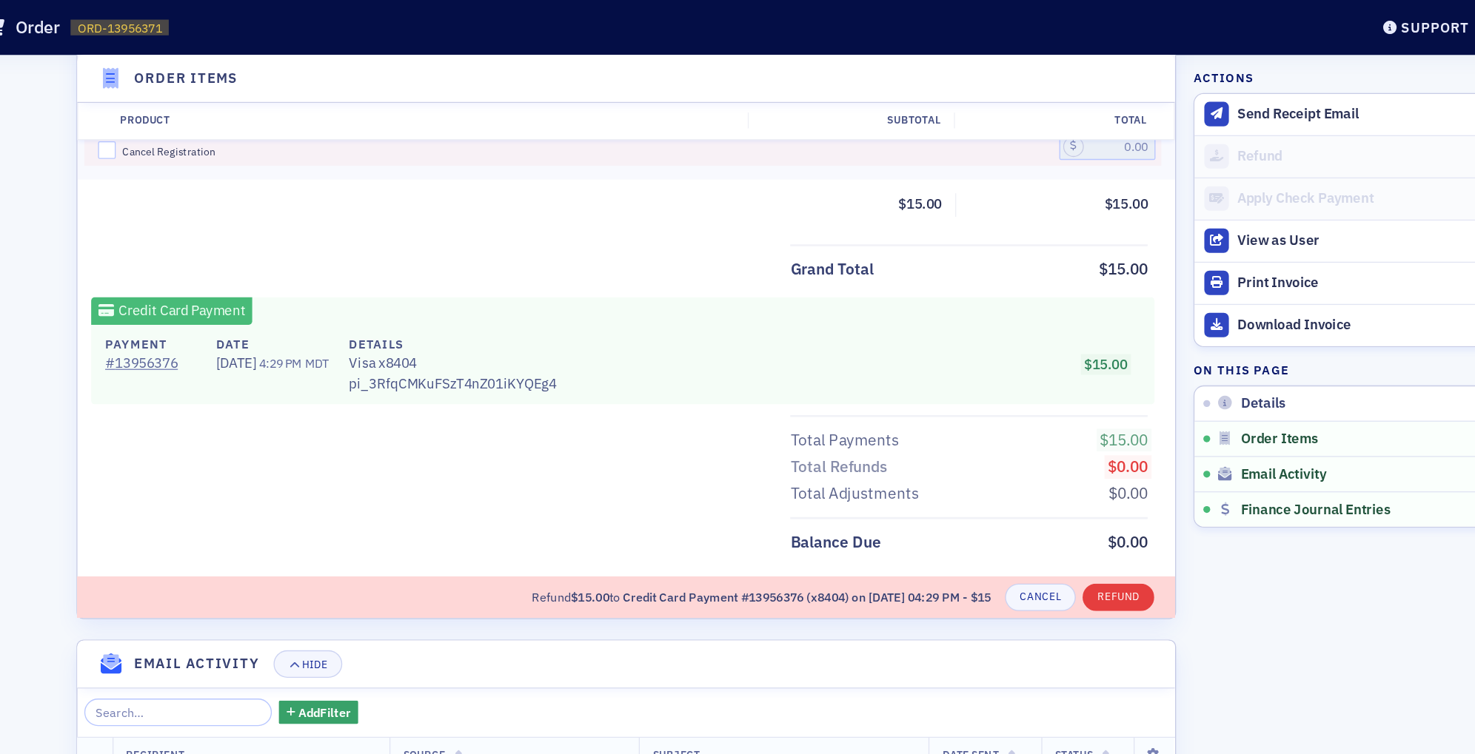
type textarea "Reached out on 9//1/25 that she needed to cancel - no cancel fee due to advance…"
click at [1069, 446] on button "Refund" at bounding box center [1061, 450] width 54 height 21
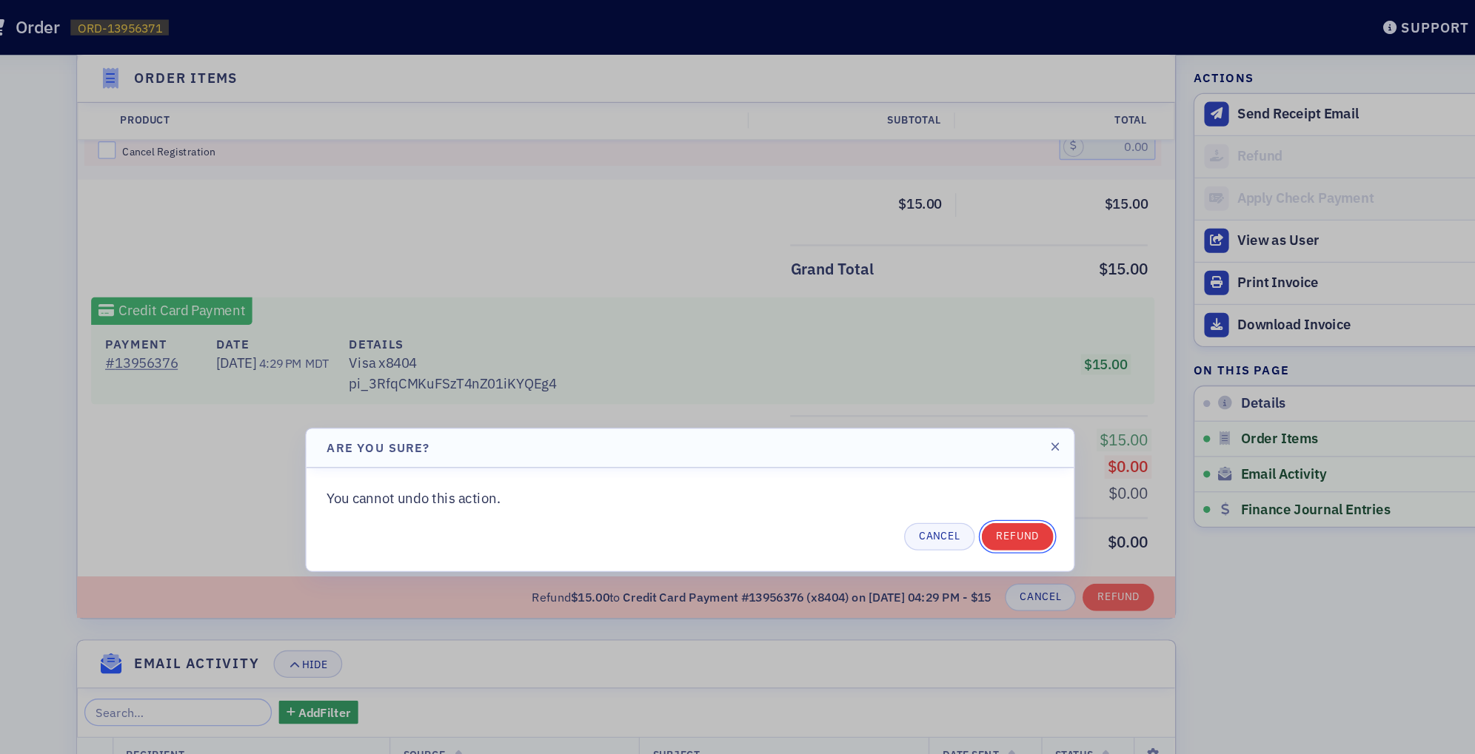
click at [982, 405] on button "Refund" at bounding box center [984, 405] width 54 height 21
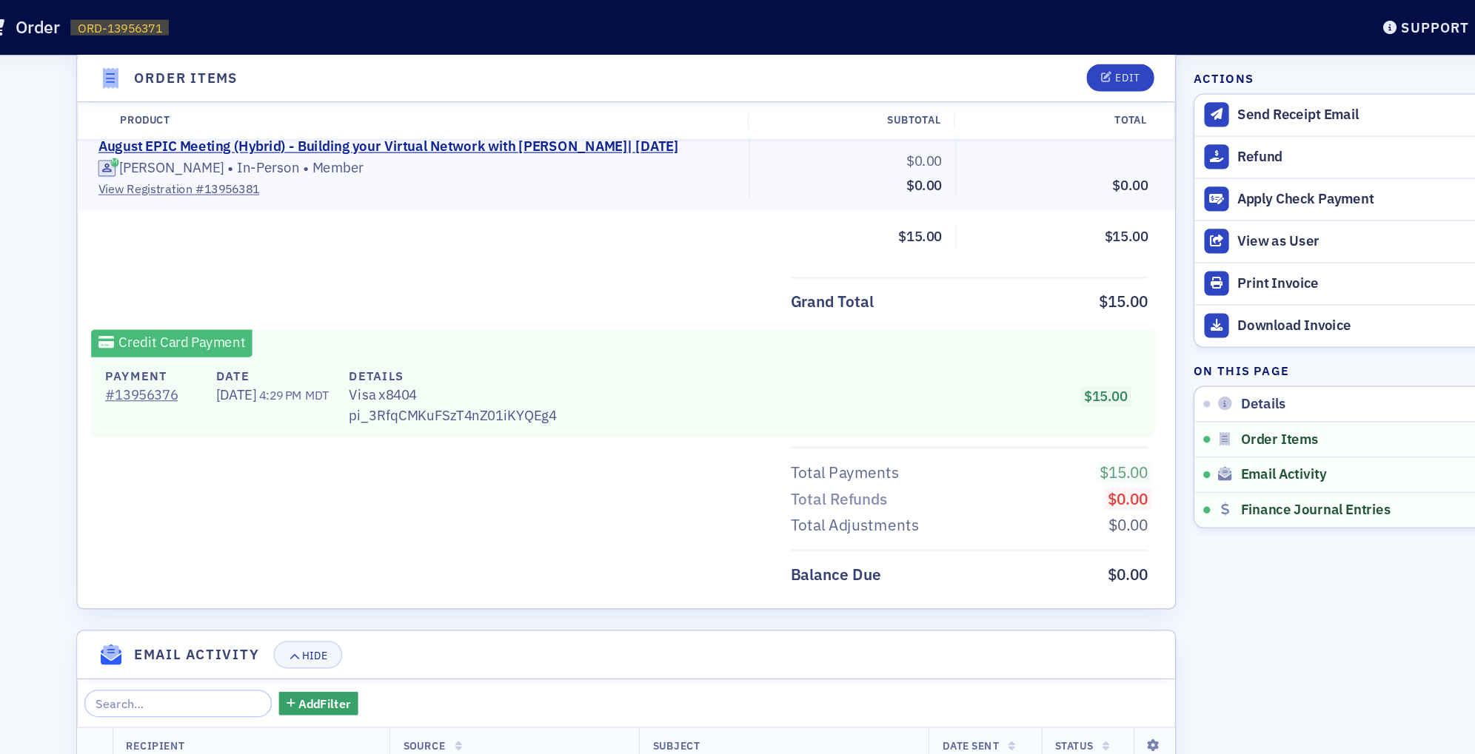
scroll to position [697, 0]
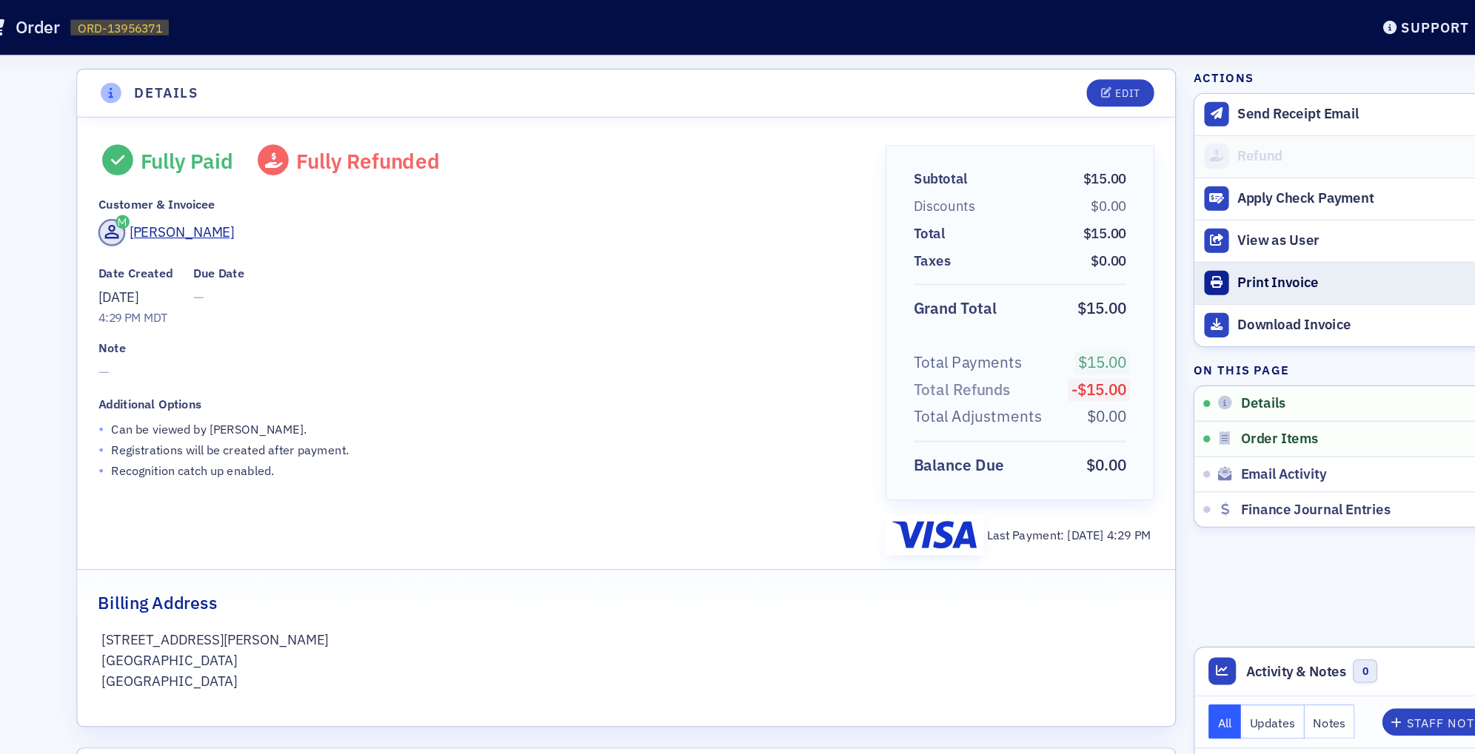
click at [1198, 212] on div "Print Invoice" at bounding box center [1253, 213] width 207 height 13
